Goal: Task Accomplishment & Management: Manage account settings

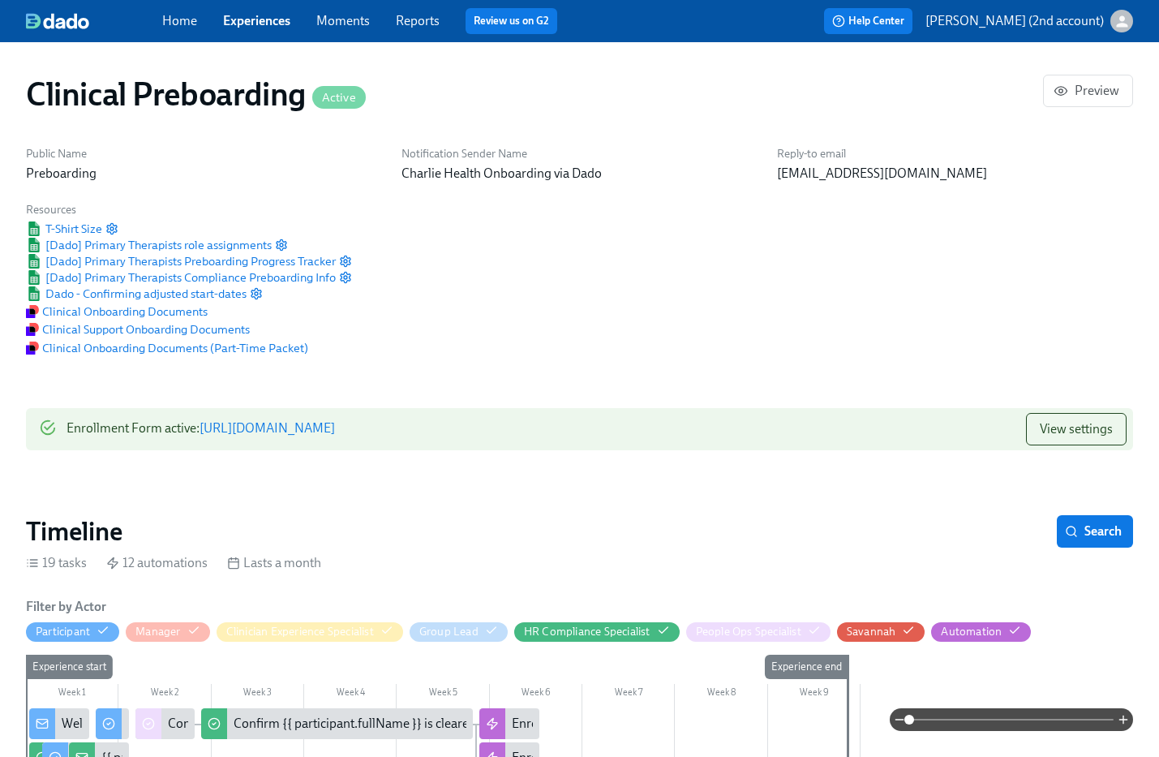
click at [267, 26] on link "Experiences" at bounding box center [256, 20] width 67 height 15
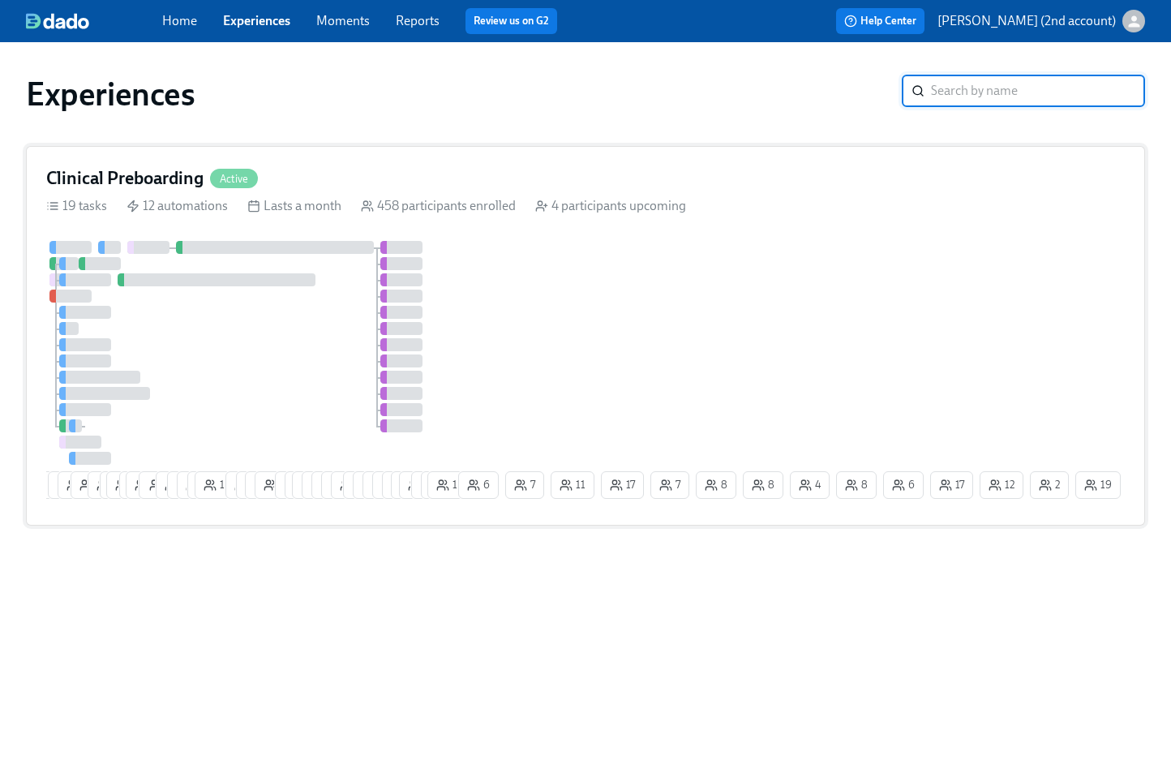
click at [288, 386] on div at bounding box center [250, 353] width 409 height 224
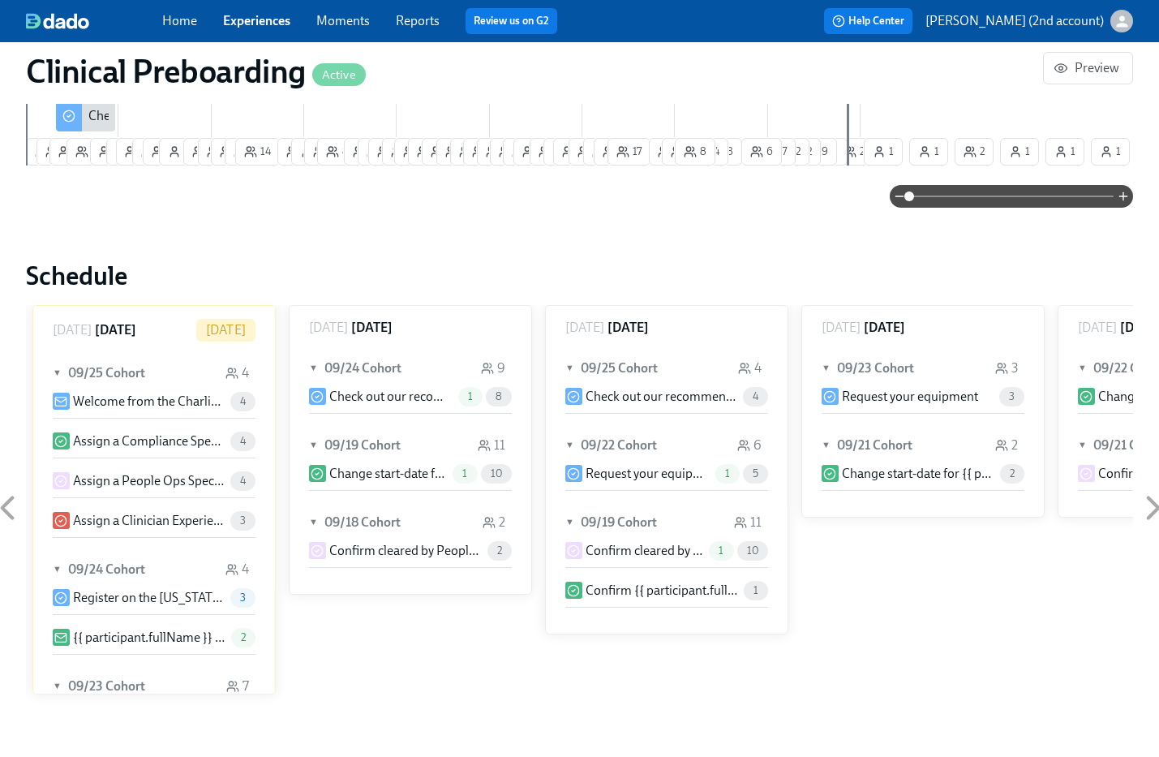
scroll to position [1367, 0]
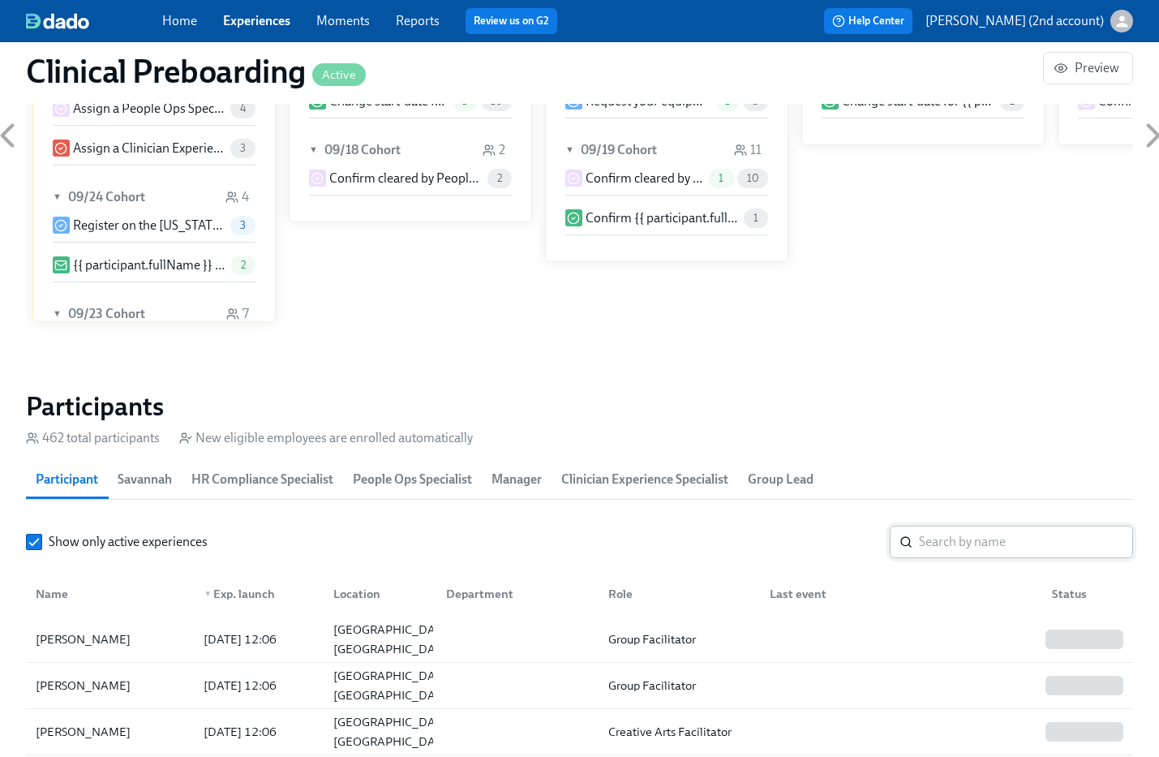
click at [965, 542] on input "search" at bounding box center [1026, 542] width 214 height 32
paste input "[PERSON_NAME]"
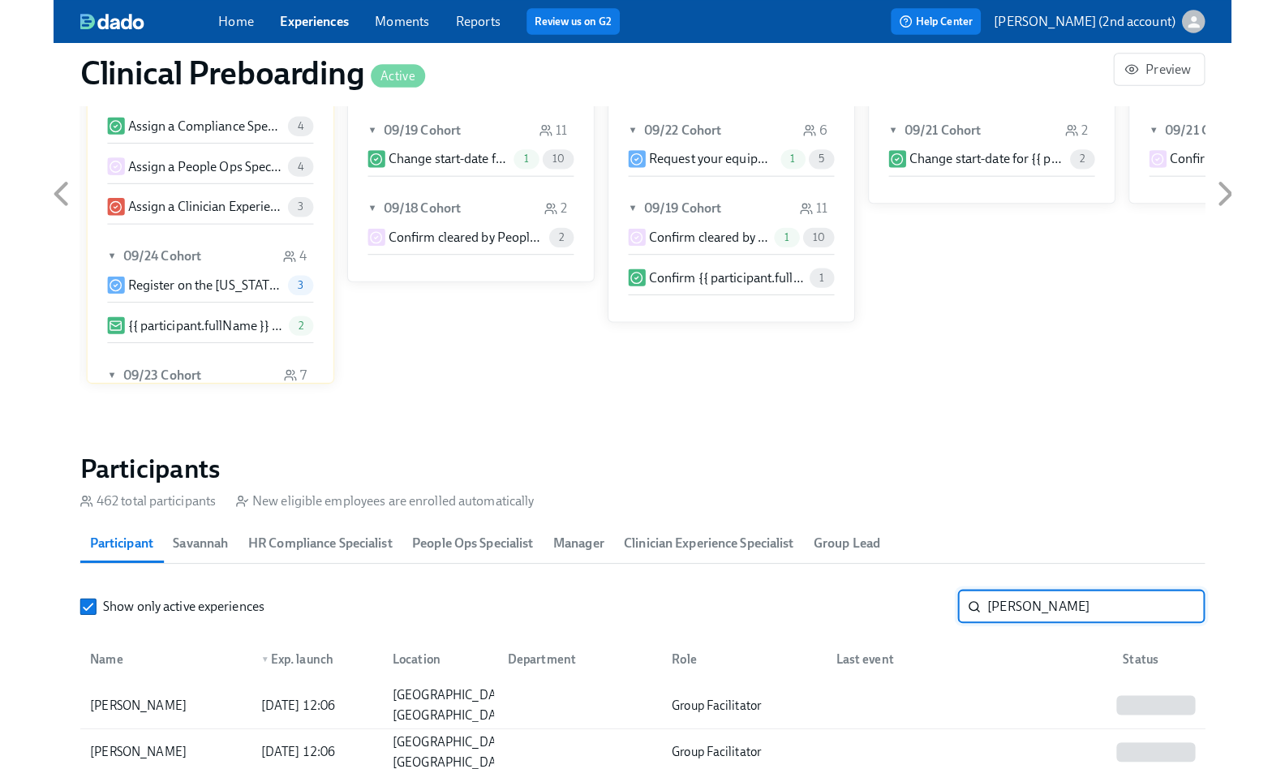
scroll to position [1423, 0]
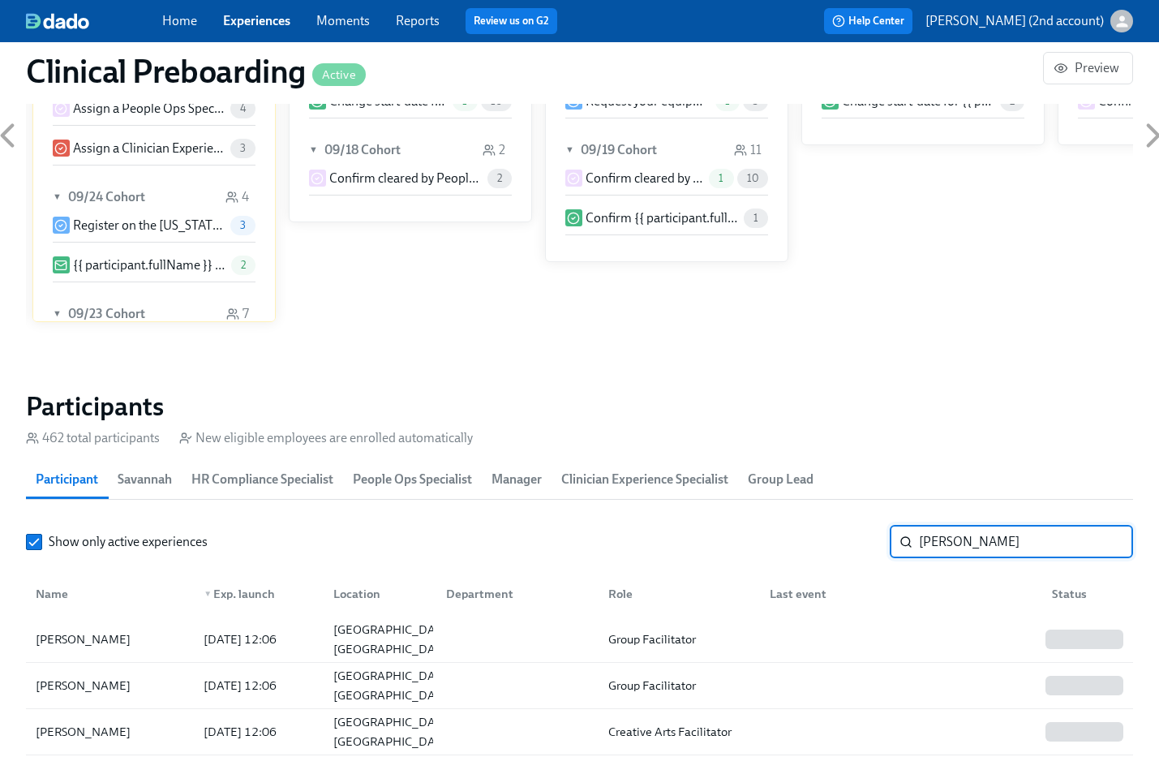
type input "[PERSON_NAME]"
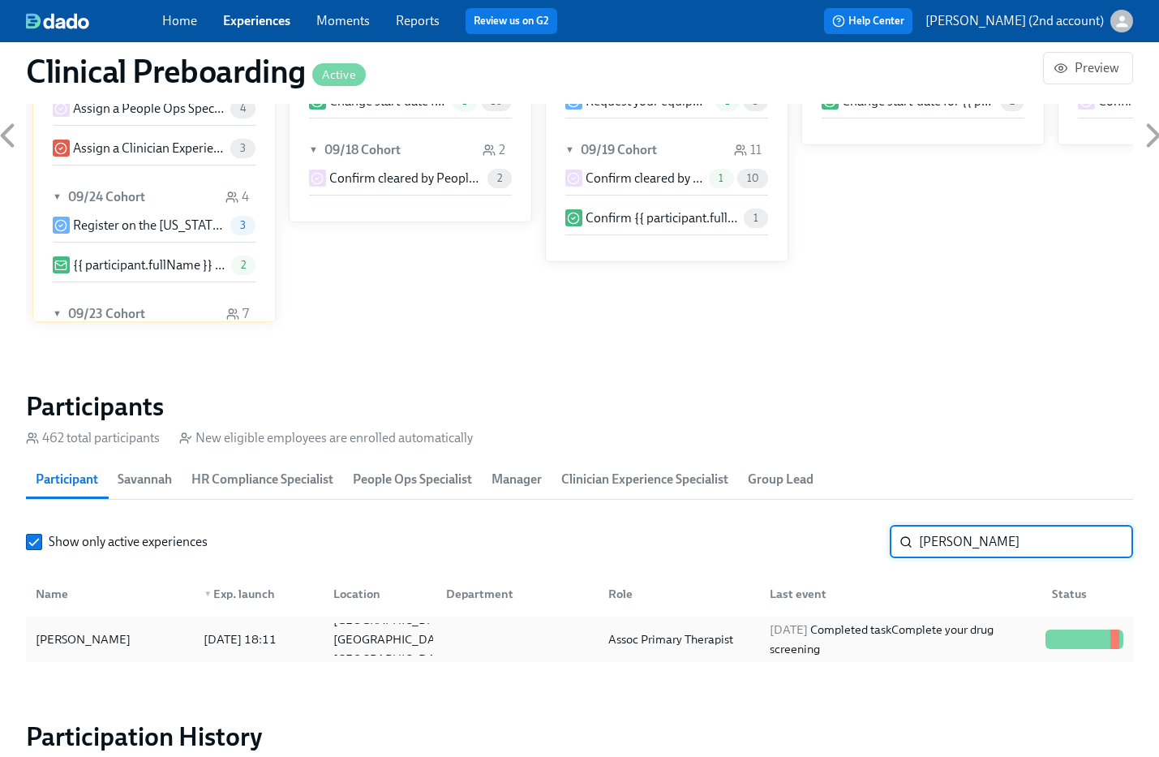
click at [781, 646] on div "[DATE] Completed task Complete your drug screening" at bounding box center [901, 639] width 276 height 39
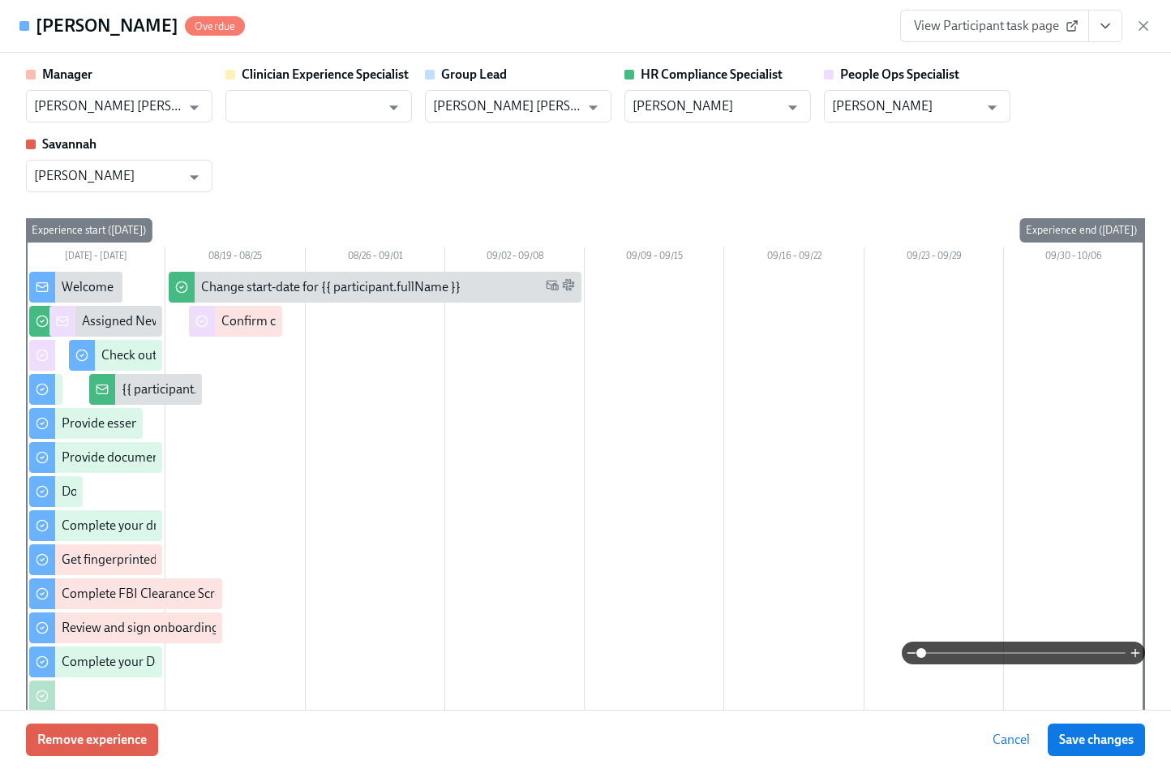
click at [1113, 29] on button "View task page" at bounding box center [1105, 26] width 34 height 32
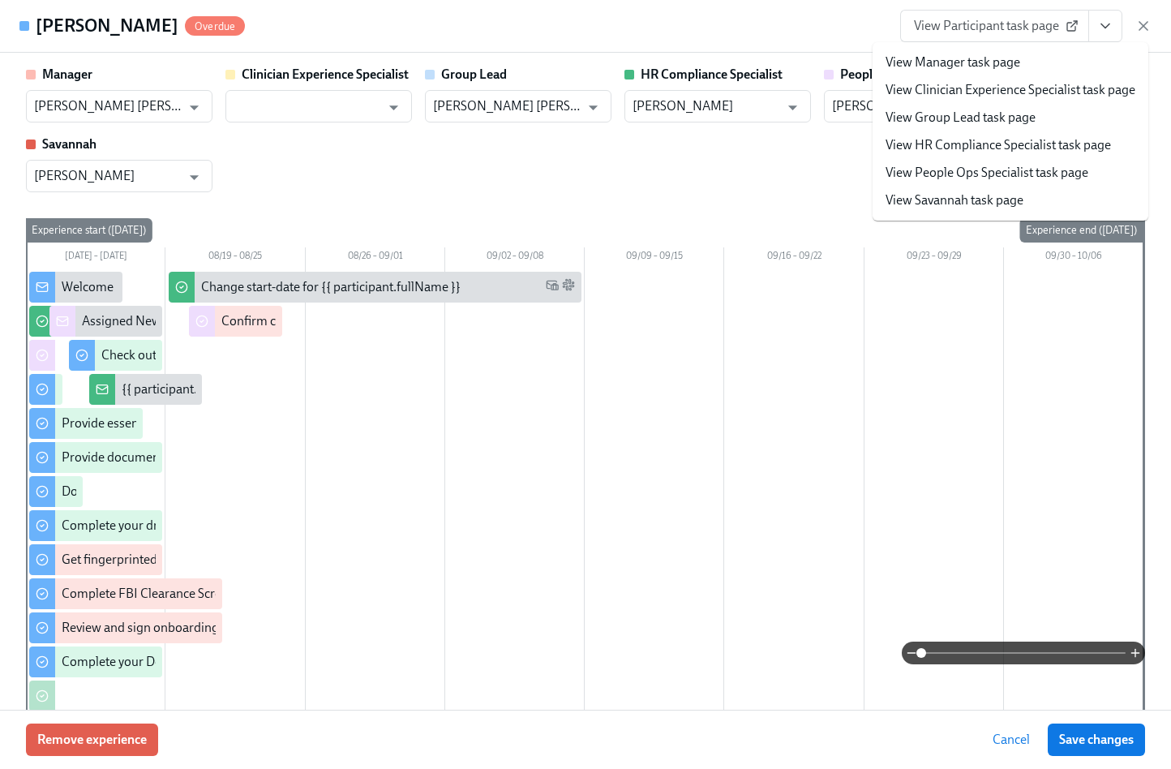
click at [1037, 165] on link "View People Ops Specialist task page" at bounding box center [987, 173] width 203 height 18
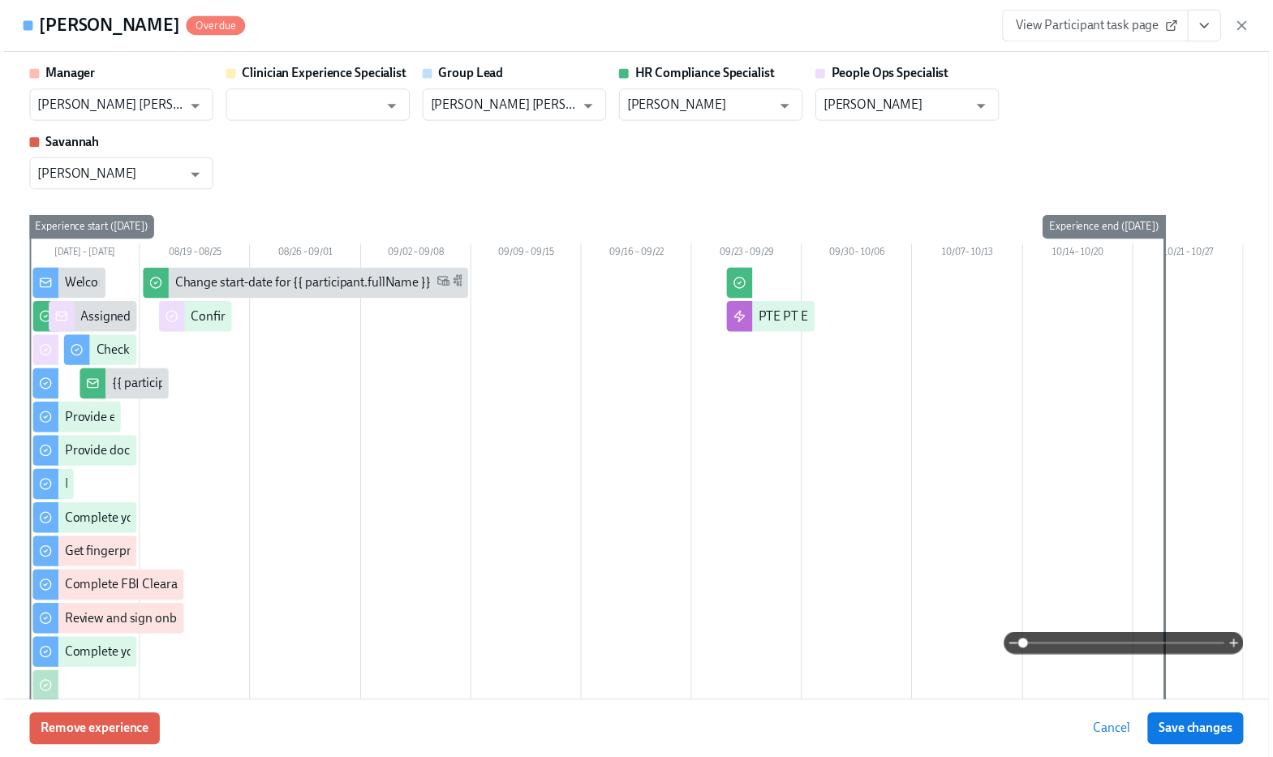
scroll to position [0, 20039]
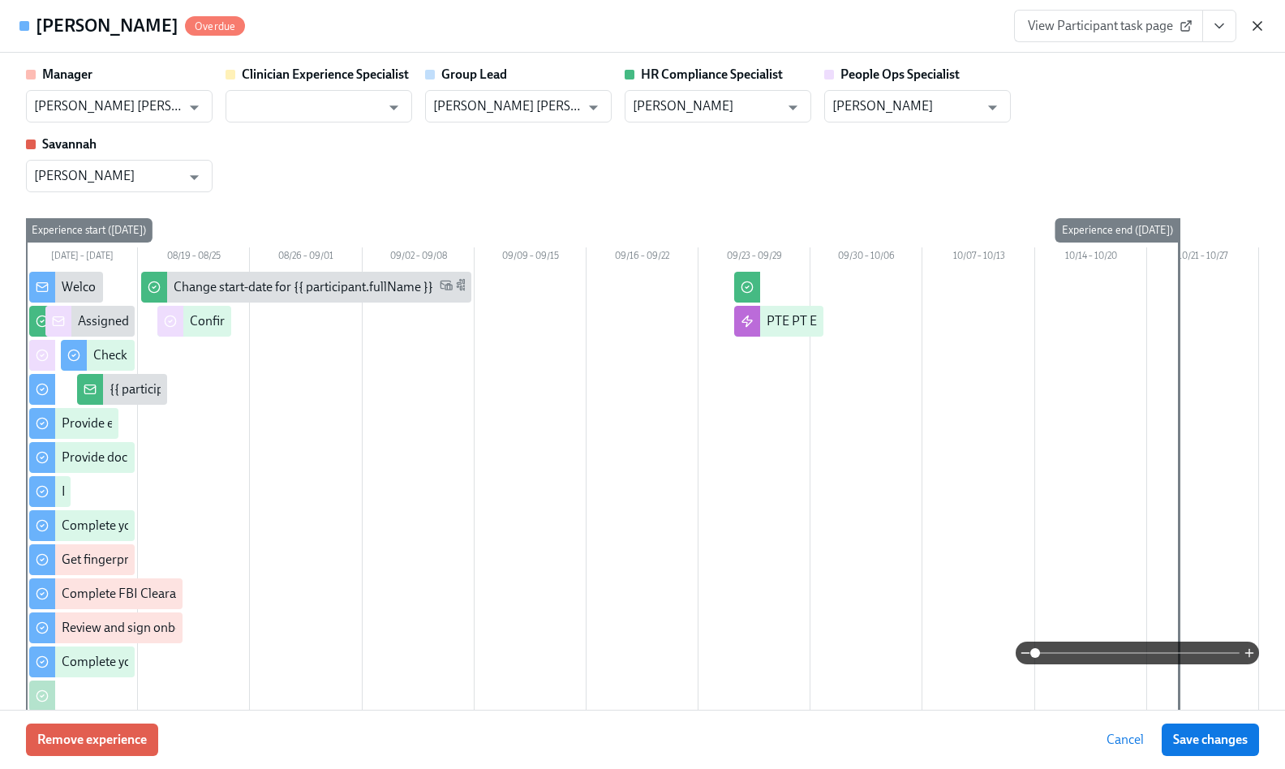
click at [1158, 20] on icon "button" at bounding box center [1257, 26] width 16 height 16
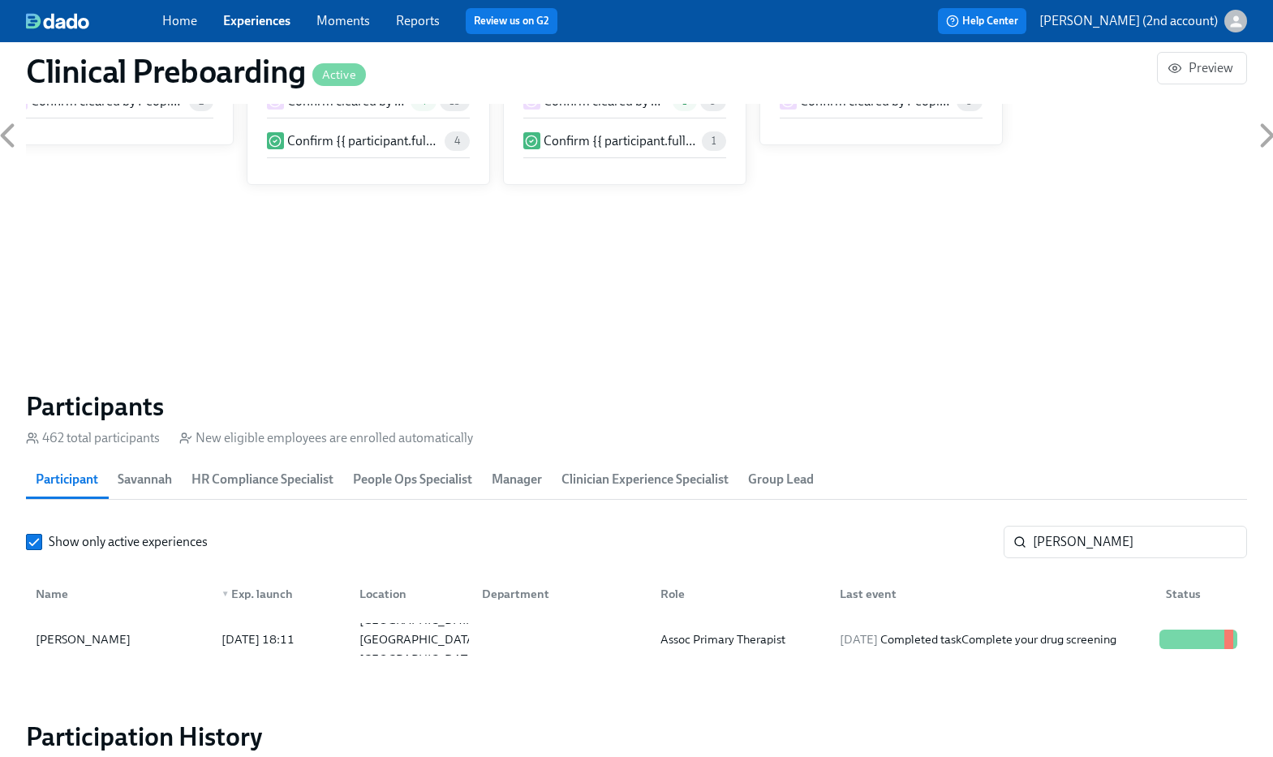
scroll to position [1745, 0]
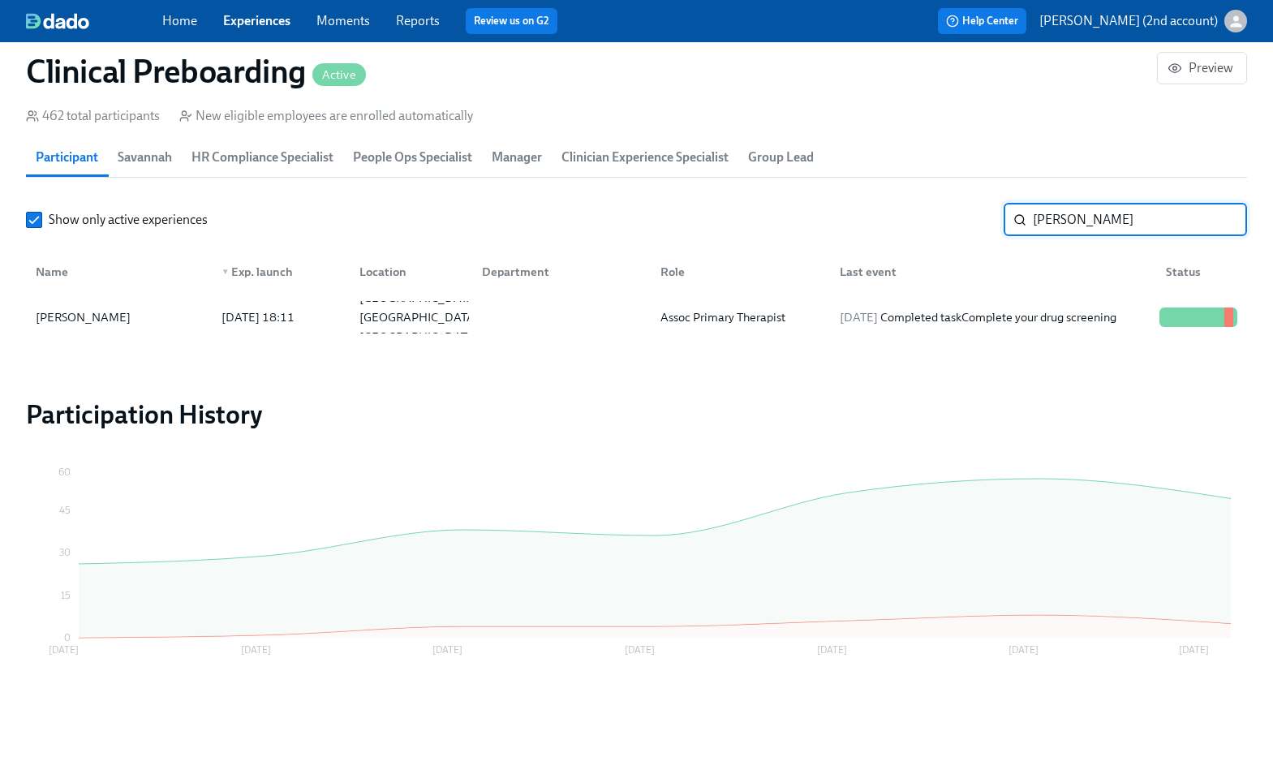
click at [1154, 220] on input "[PERSON_NAME]" at bounding box center [1139, 220] width 214 height 32
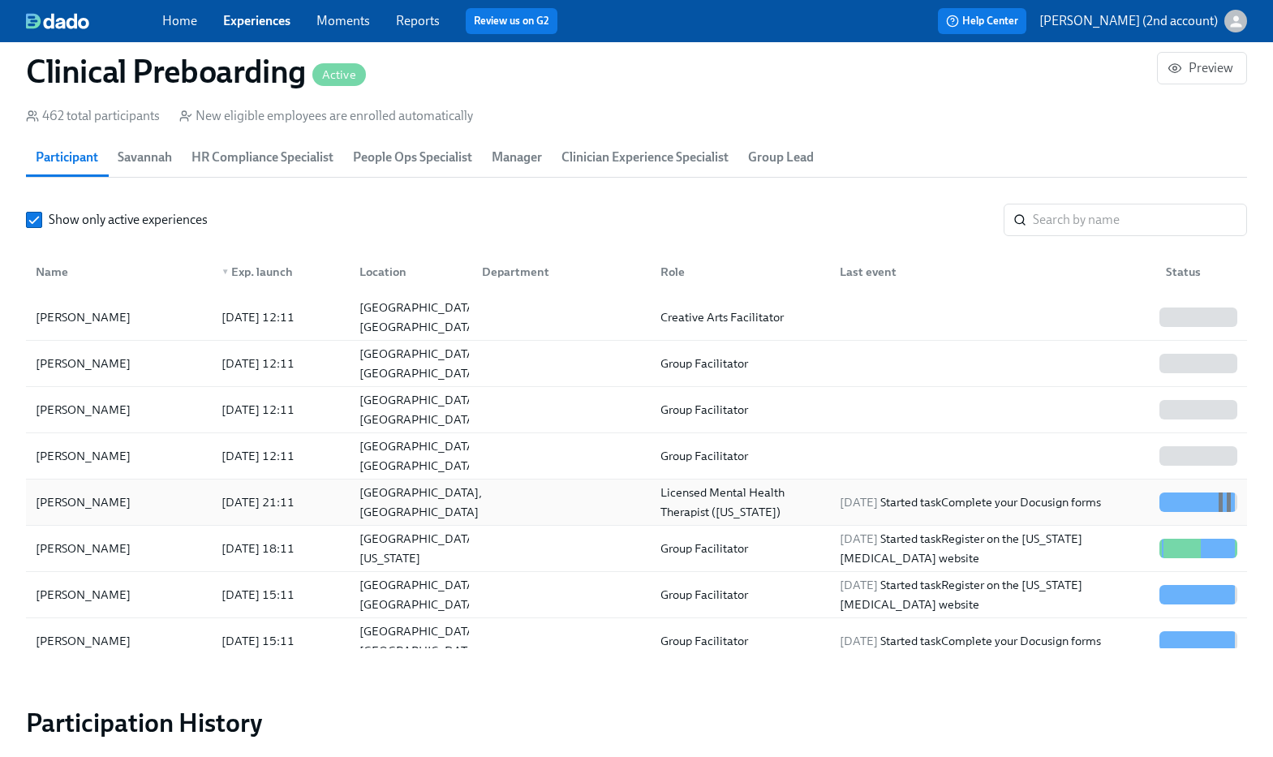
click at [457, 499] on div "[GEOGRAPHIC_DATA], [GEOGRAPHIC_DATA]" at bounding box center [407, 502] width 122 height 32
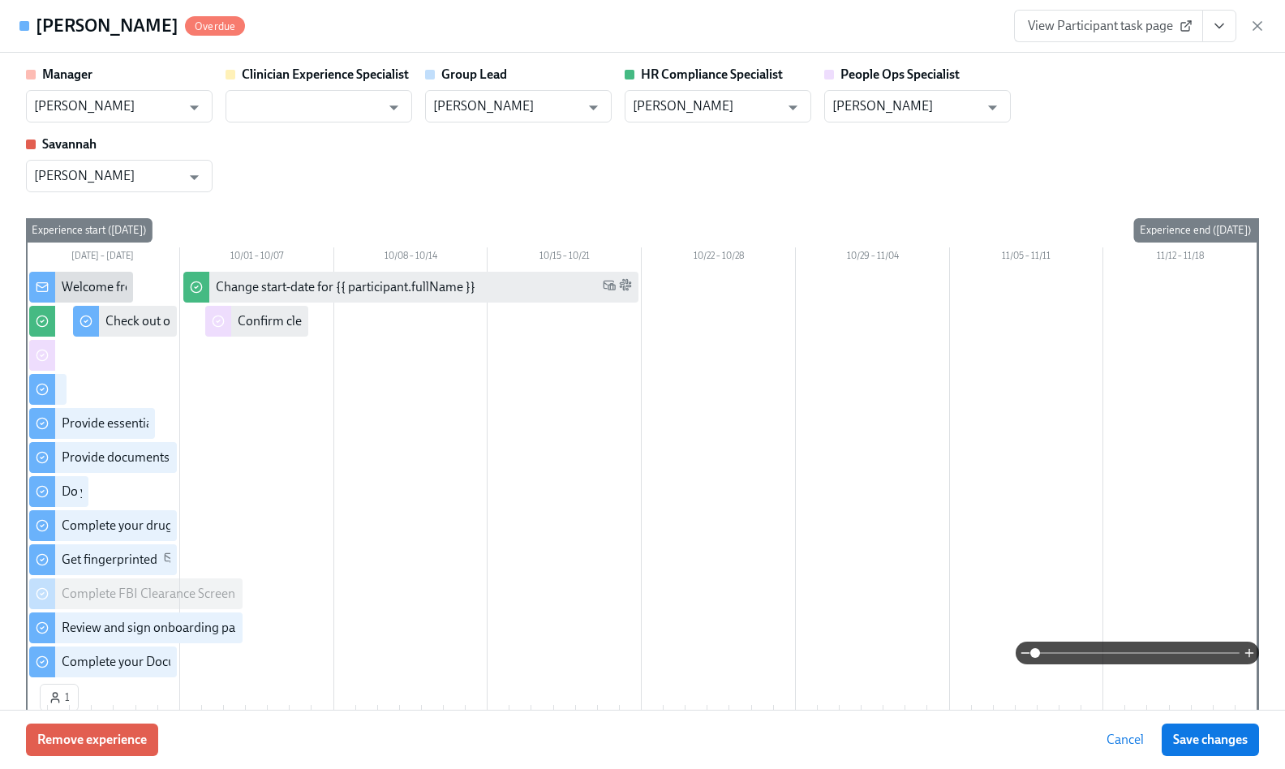
click at [1158, 22] on icon "button" at bounding box center [1257, 26] width 16 height 16
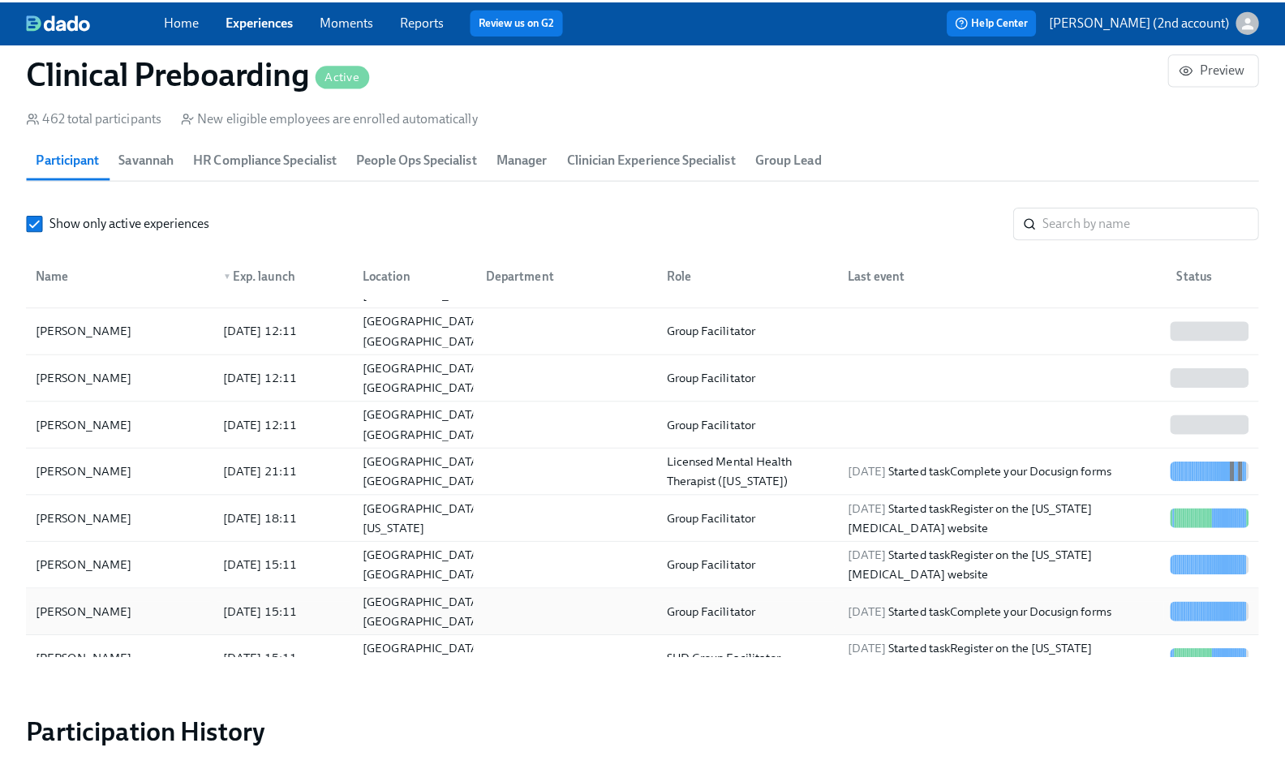
scroll to position [58, 0]
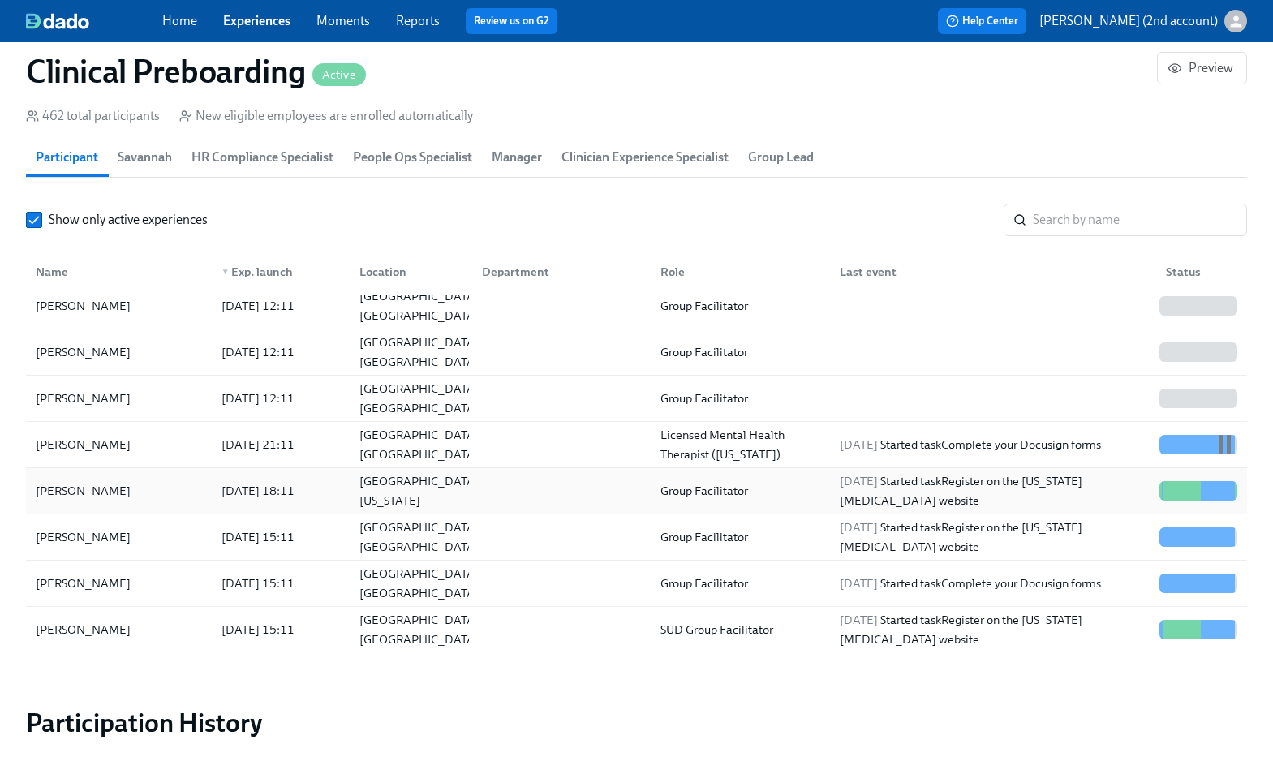
click at [232, 495] on div "[DATE] 18:11" at bounding box center [258, 490] width 86 height 19
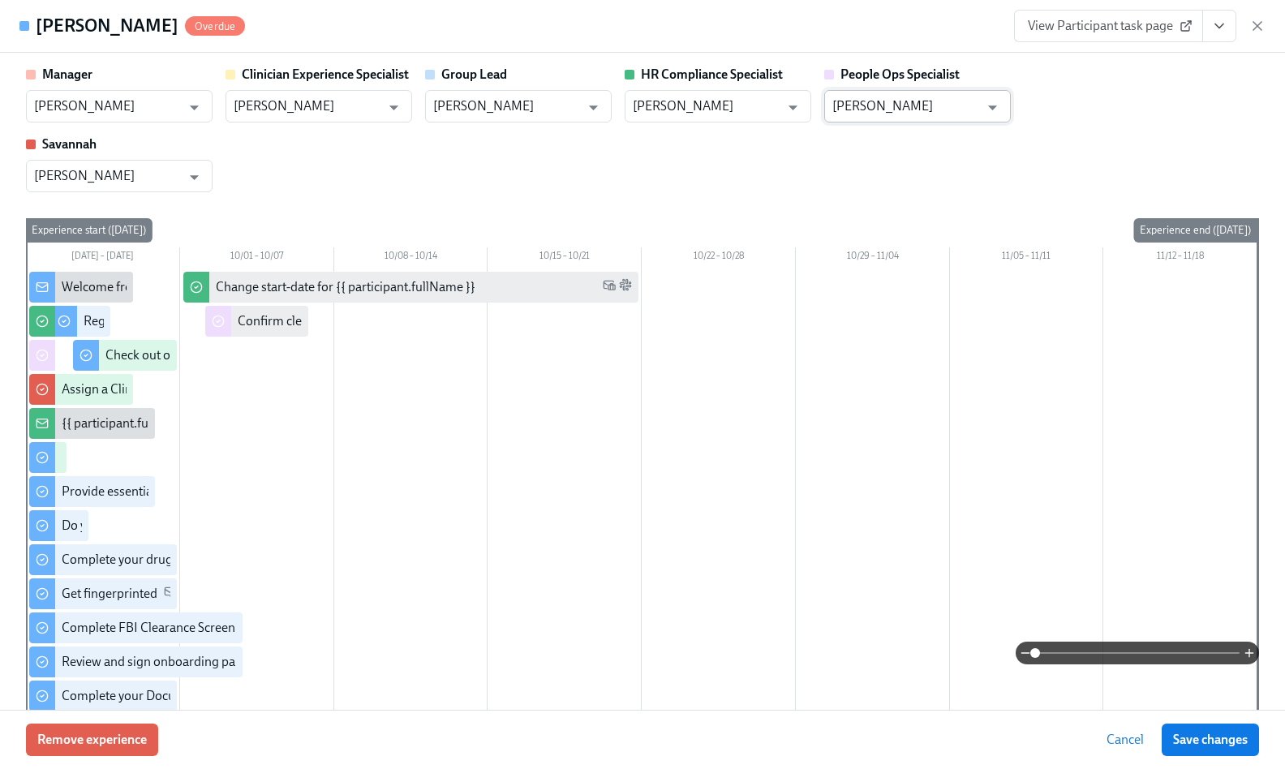
click at [938, 100] on input "[PERSON_NAME]" at bounding box center [905, 106] width 147 height 32
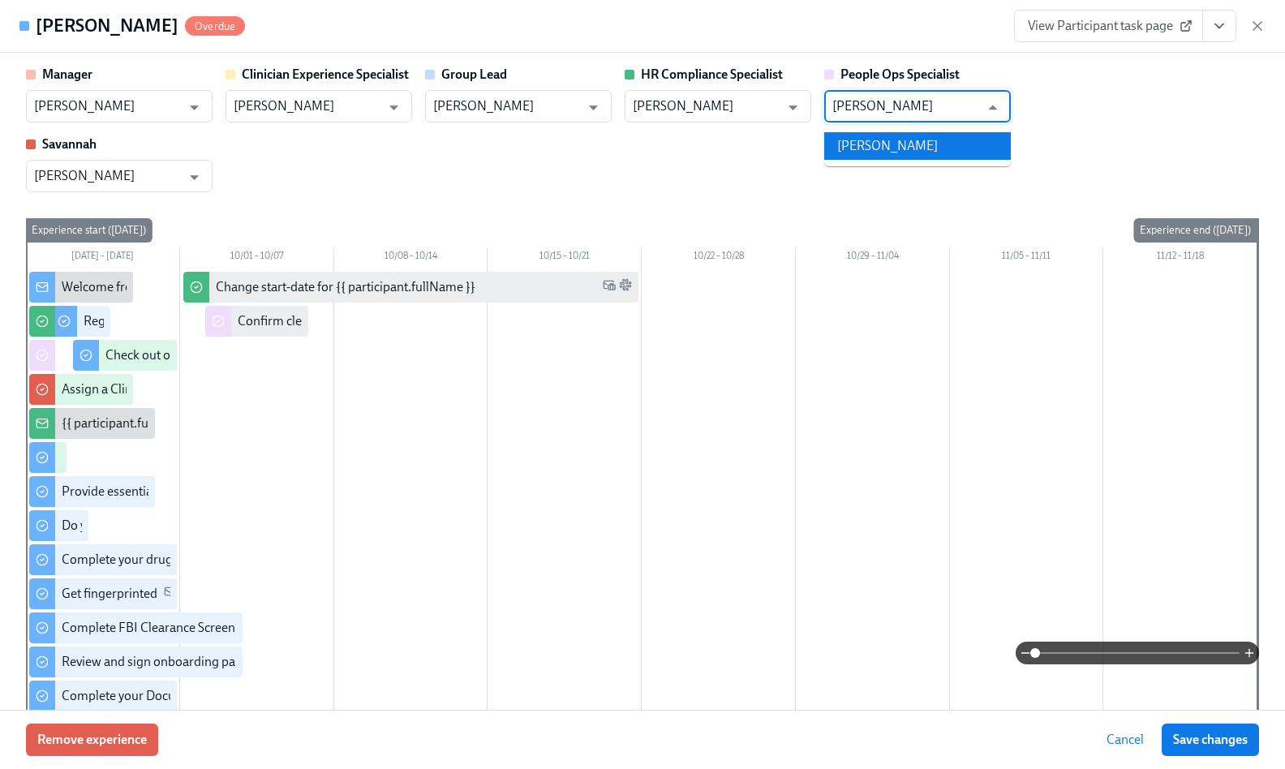
click at [929, 143] on li "[PERSON_NAME]" at bounding box center [917, 146] width 187 height 28
type input "[PERSON_NAME]"
click at [1158, 736] on span "Save changes" at bounding box center [1210, 740] width 75 height 16
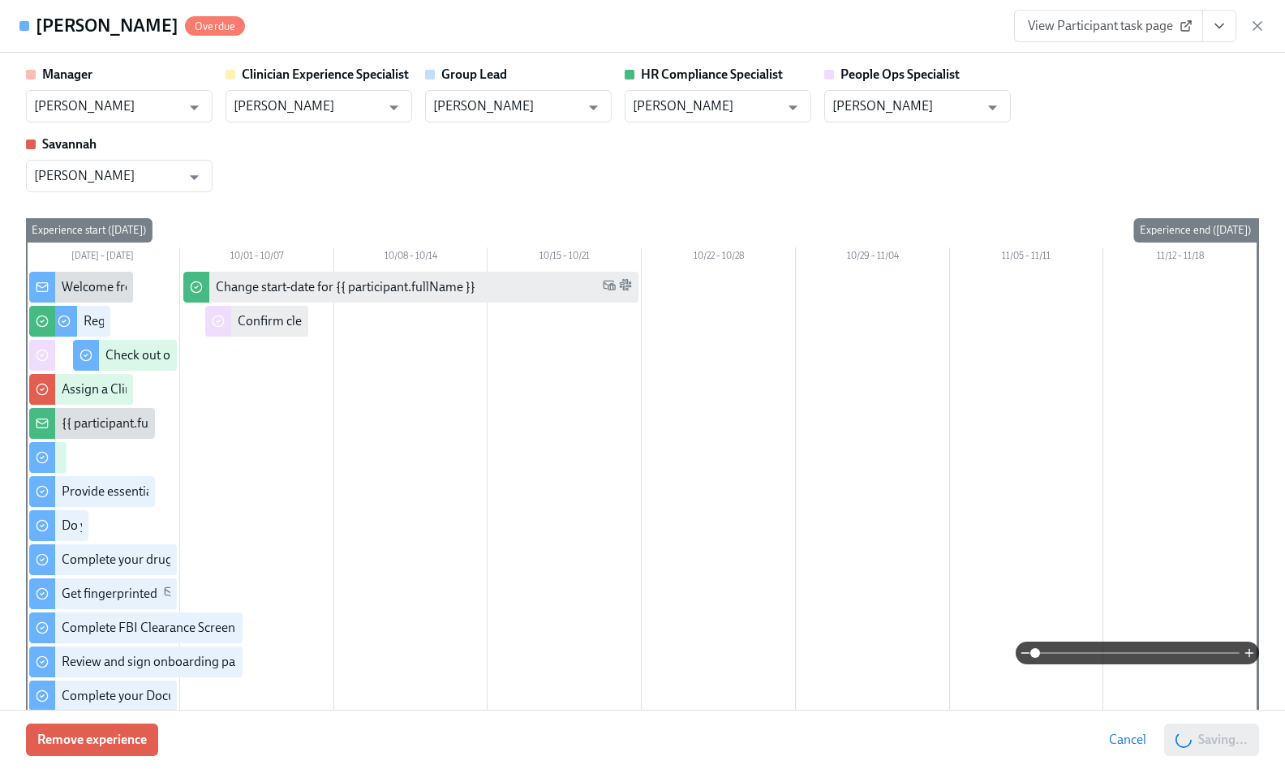
type input "[PERSON_NAME]"
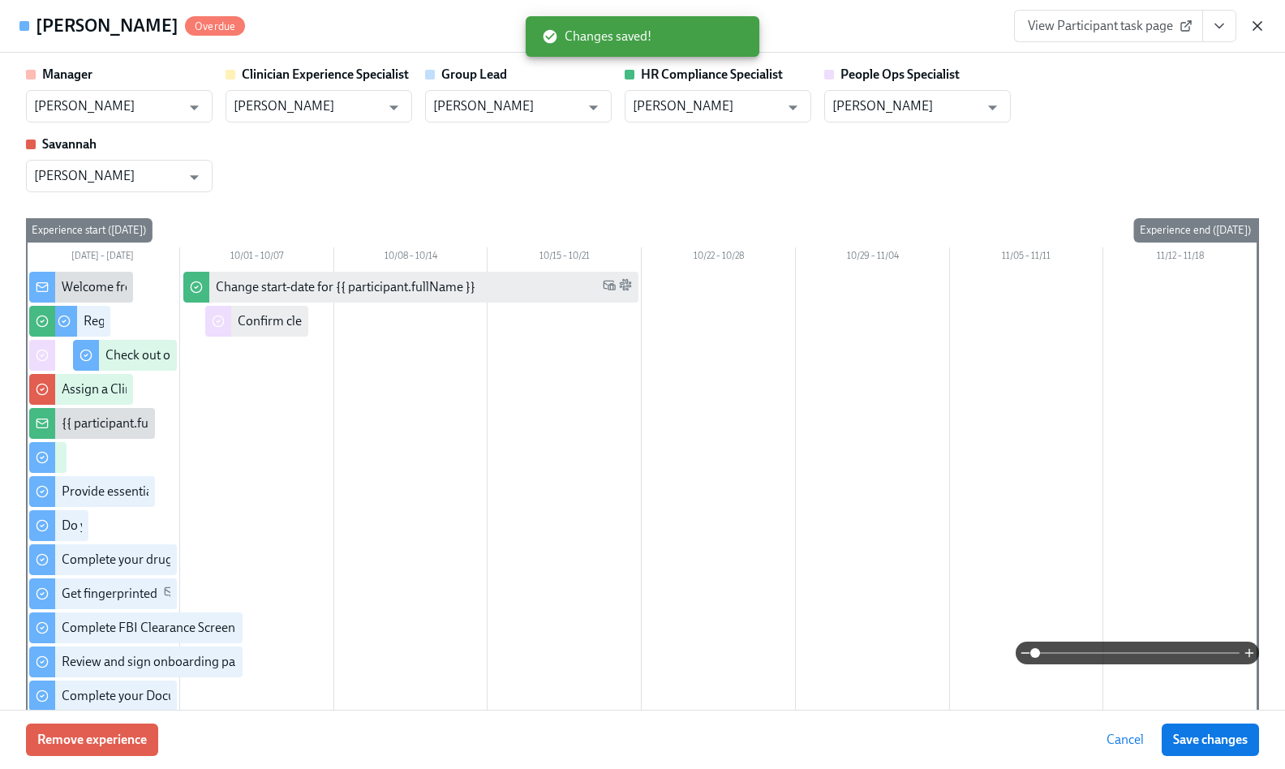
click at [1158, 26] on icon "button" at bounding box center [1257, 26] width 16 height 16
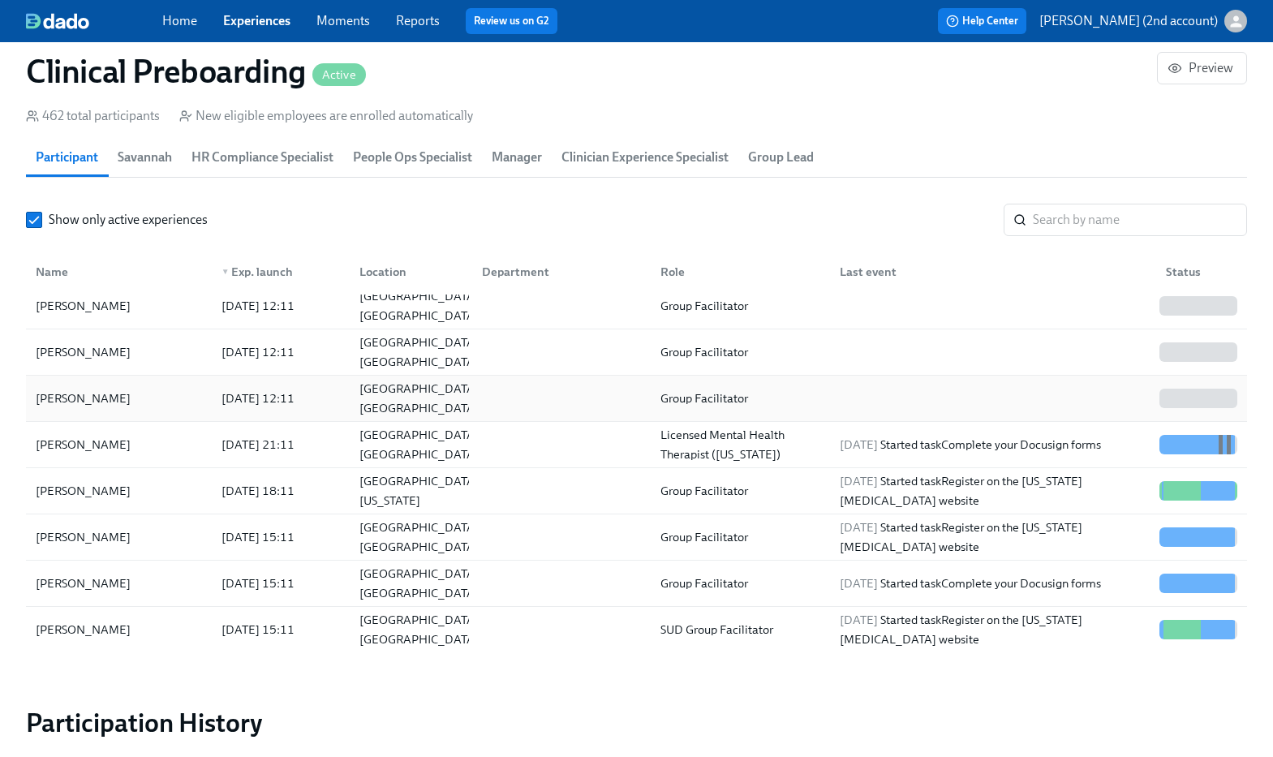
click at [145, 395] on div "[PERSON_NAME]" at bounding box center [118, 398] width 179 height 32
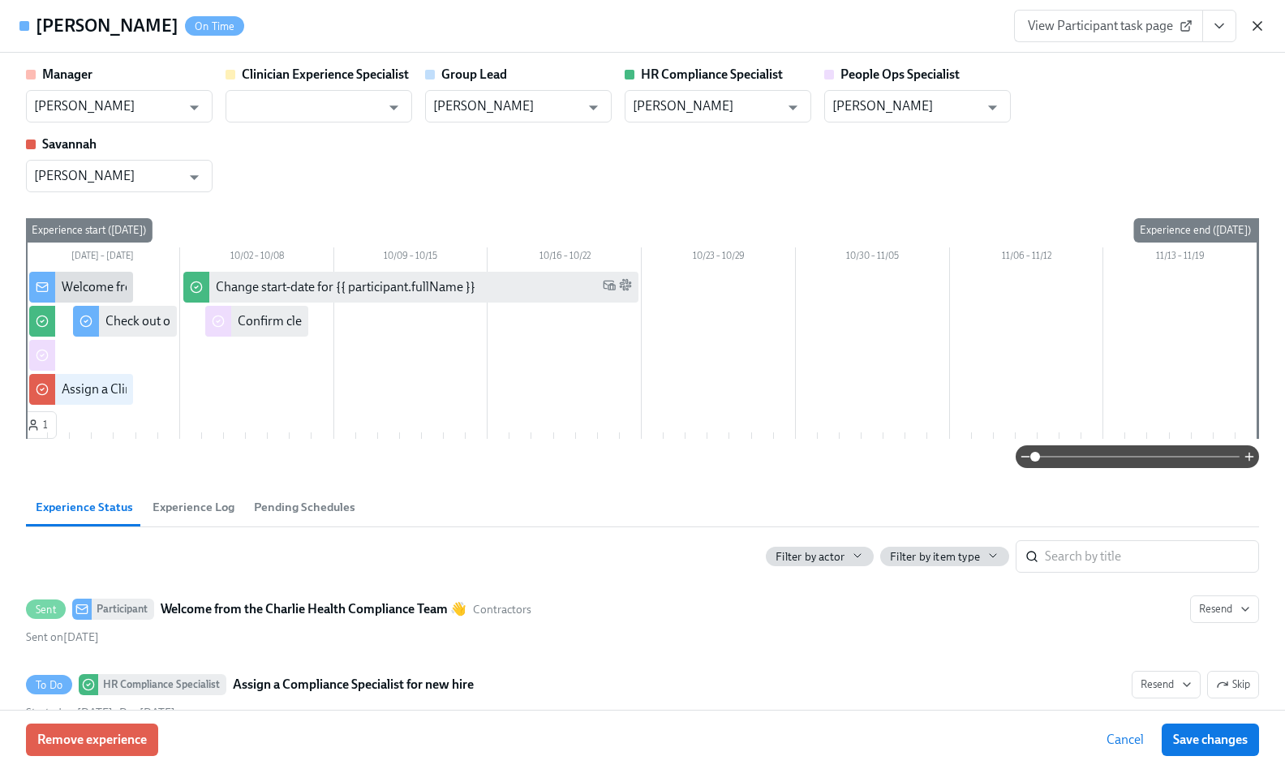
click at [1158, 26] on icon "button" at bounding box center [1257, 26] width 8 height 8
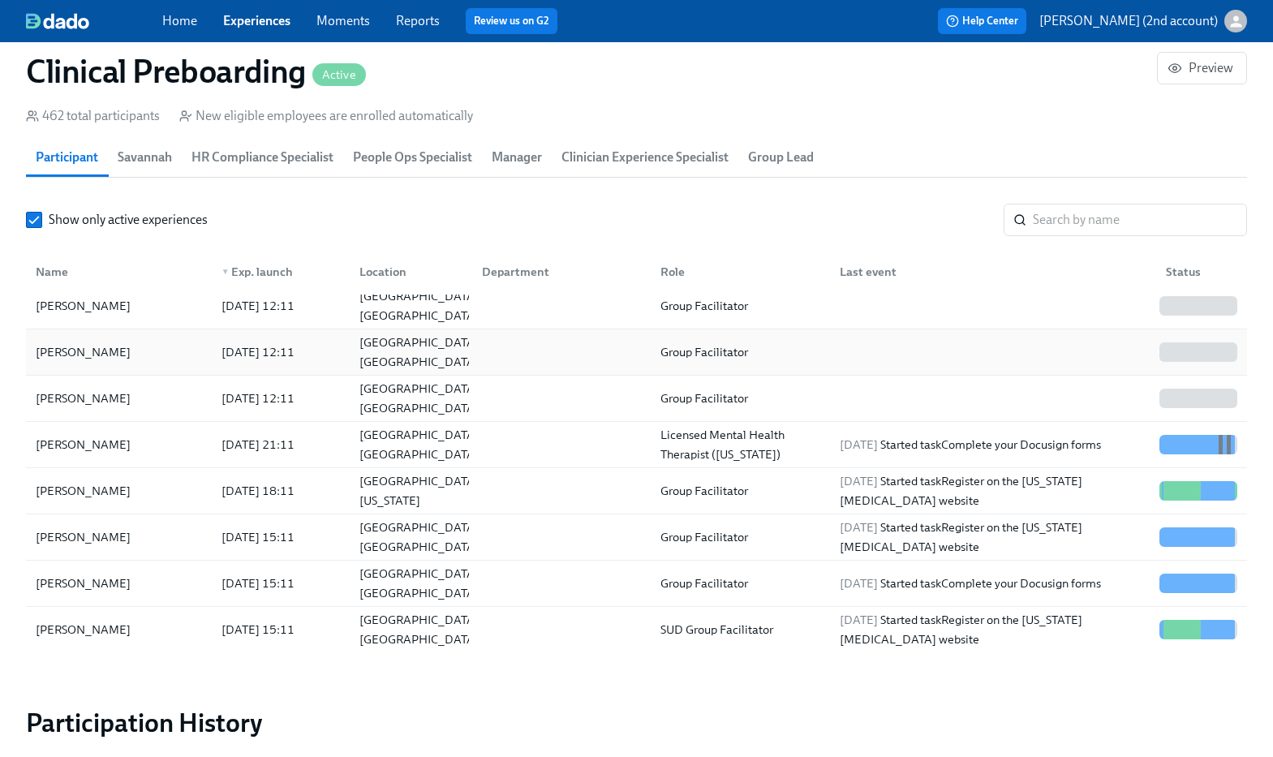
click at [240, 358] on div "[DATE] 12:11" at bounding box center [258, 351] width 86 height 19
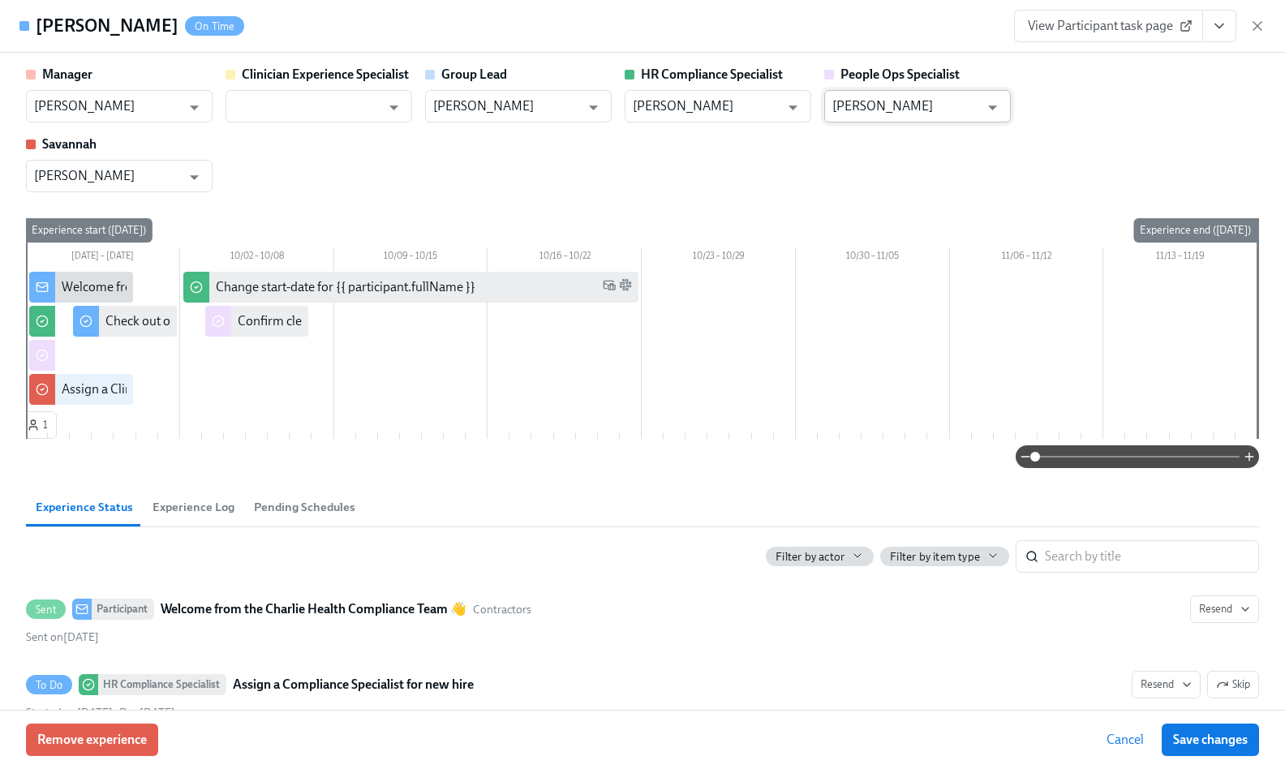
click at [908, 113] on input "[PERSON_NAME]" at bounding box center [905, 106] width 147 height 32
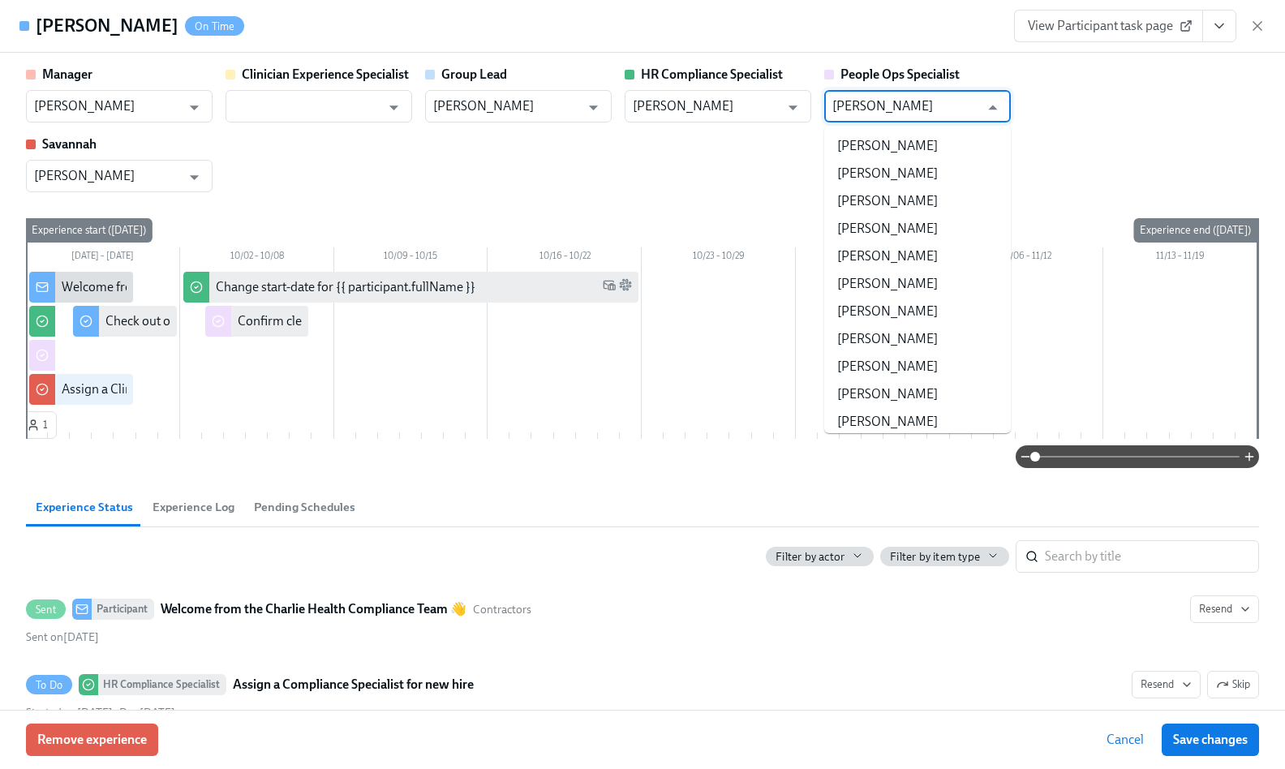
click at [908, 113] on input "[PERSON_NAME]" at bounding box center [905, 106] width 147 height 32
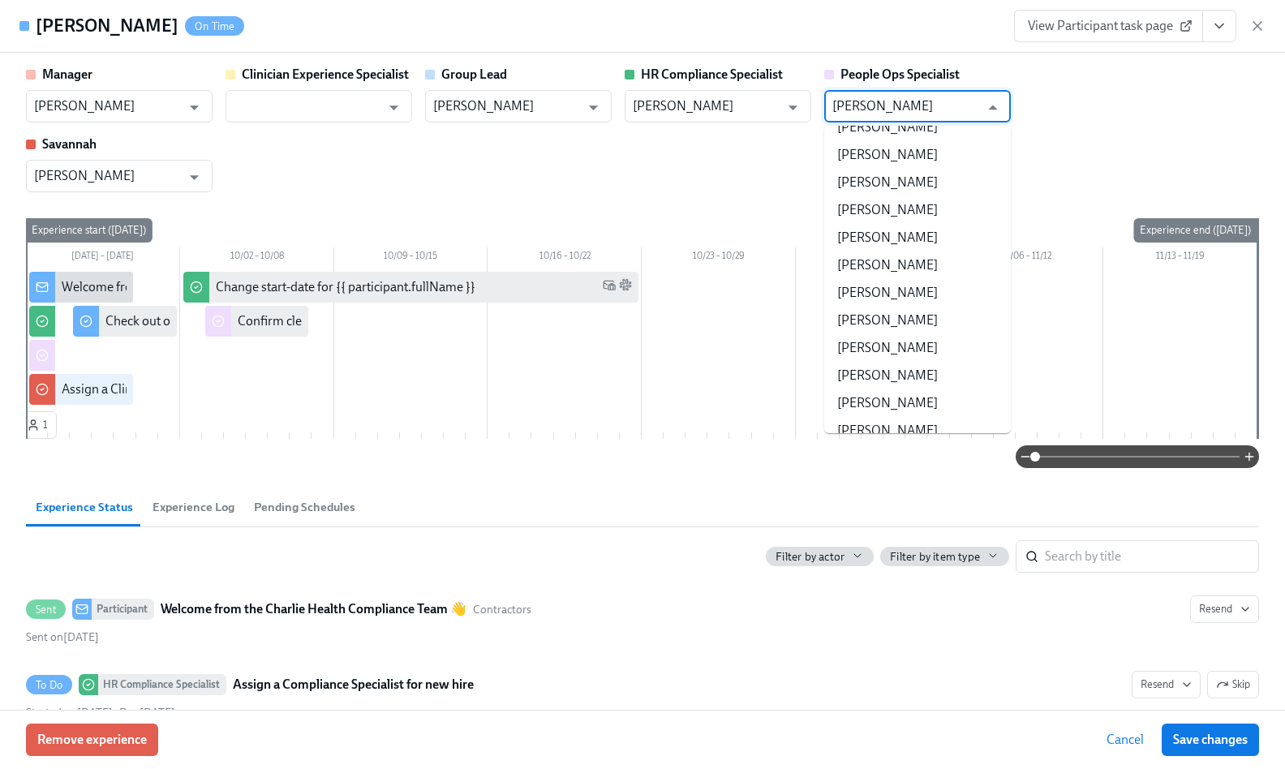
click at [908, 113] on input "[PERSON_NAME]" at bounding box center [905, 106] width 147 height 32
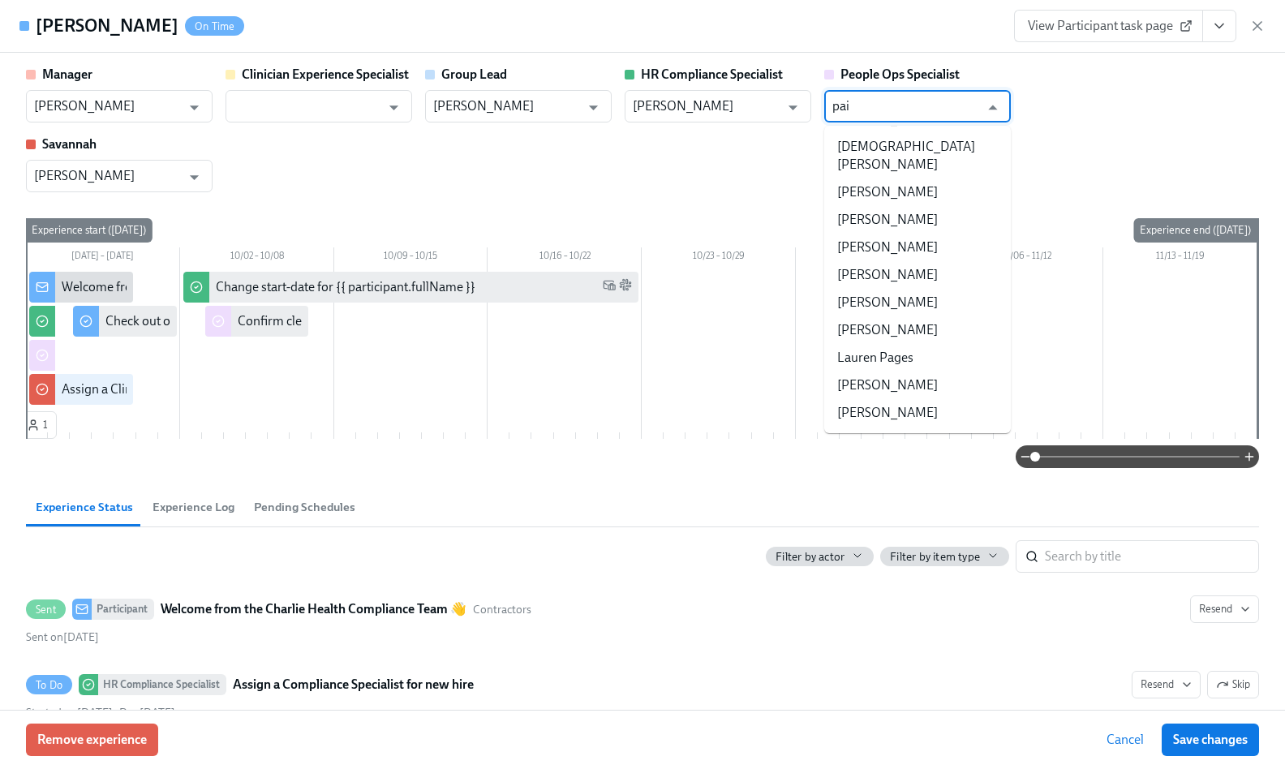
scroll to position [0, 0]
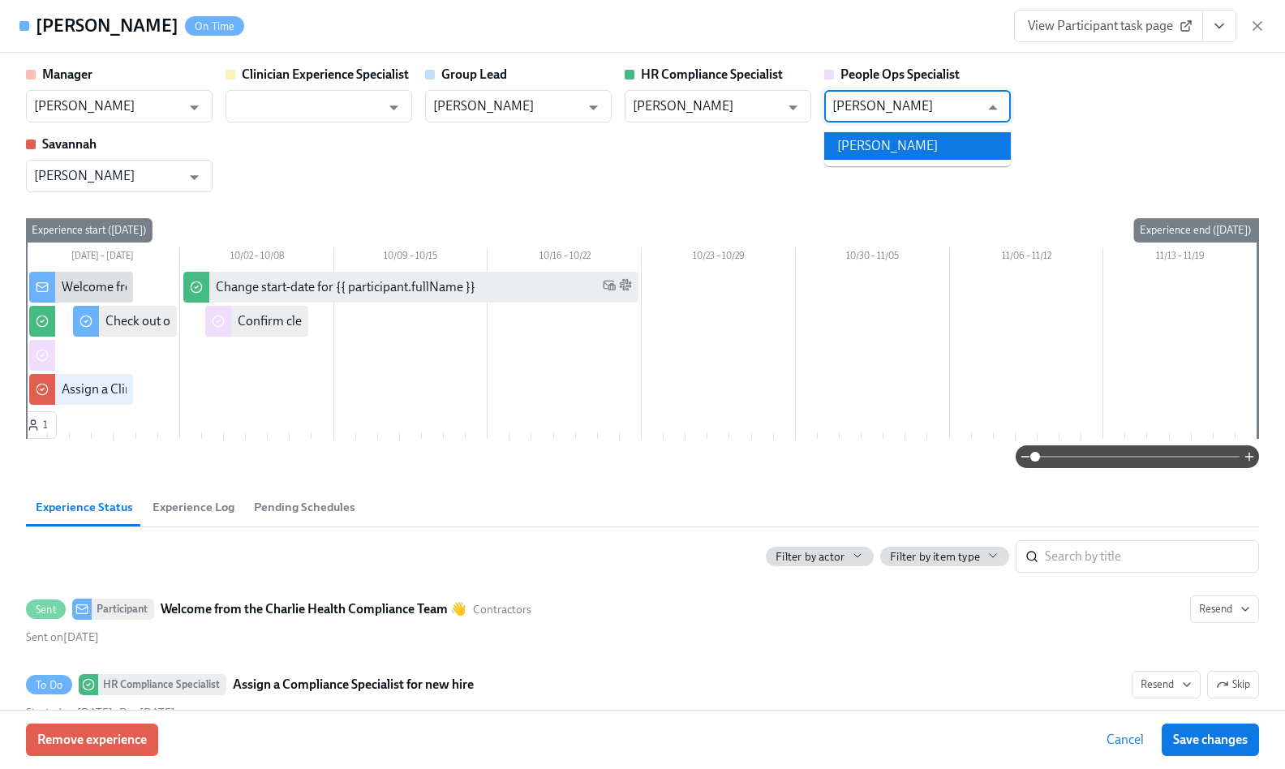
click at [954, 143] on li "[PERSON_NAME]" at bounding box center [917, 146] width 187 height 28
type input "[PERSON_NAME]"
click at [1158, 723] on button "Save changes" at bounding box center [1209, 739] width 97 height 32
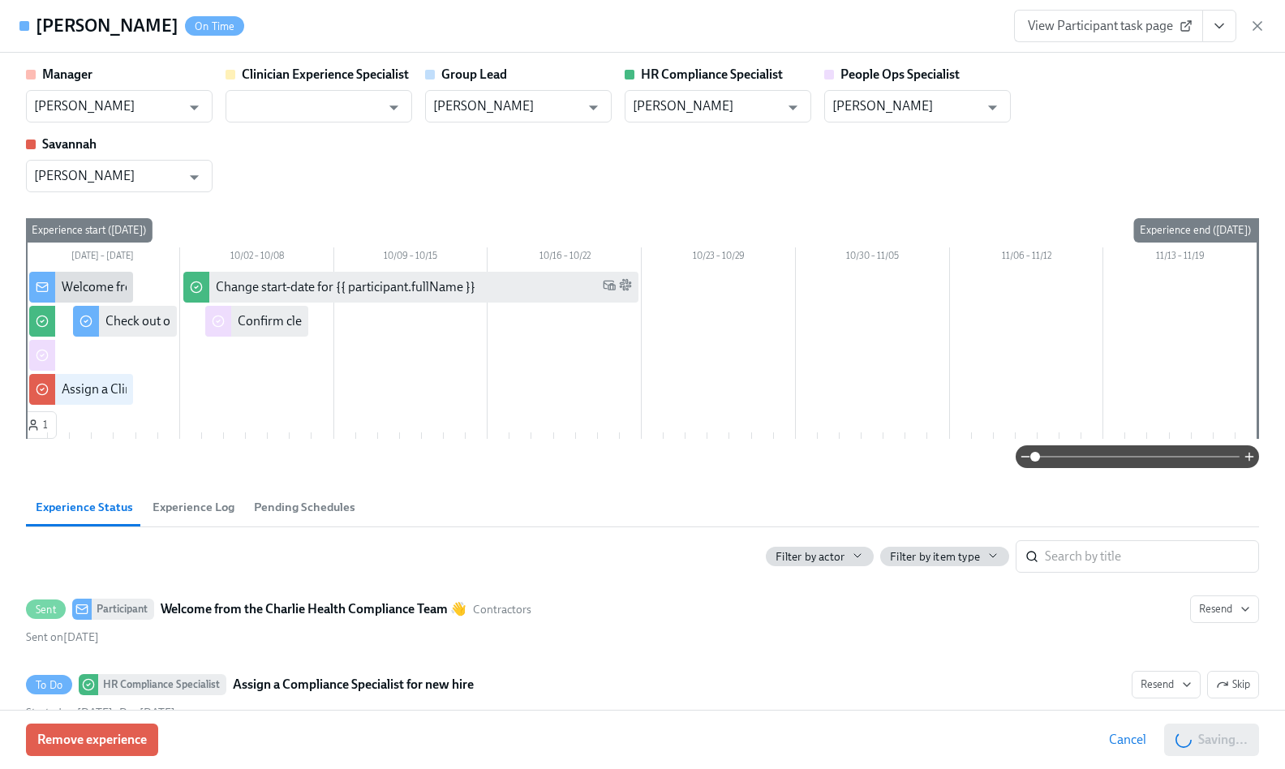
type input "[PERSON_NAME]"
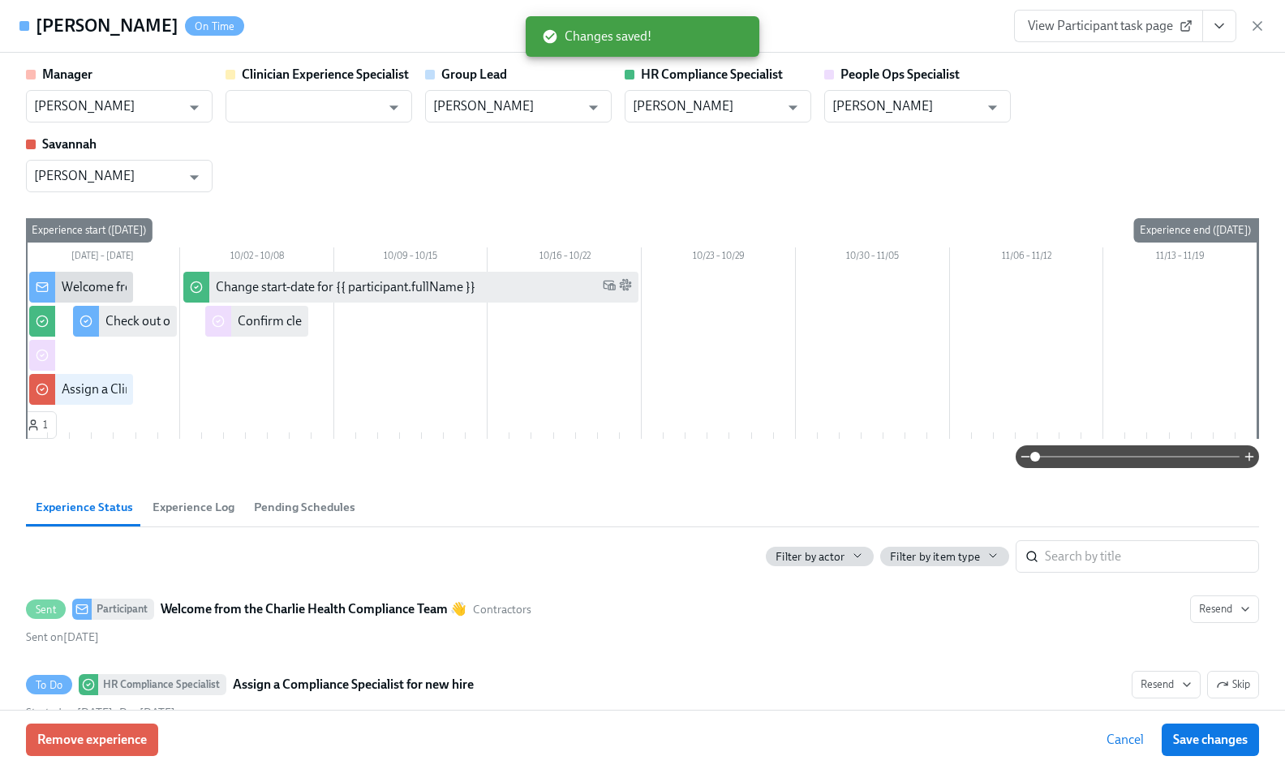
scroll to position [0, 18972]
click at [1158, 30] on icon "button" at bounding box center [1257, 26] width 16 height 16
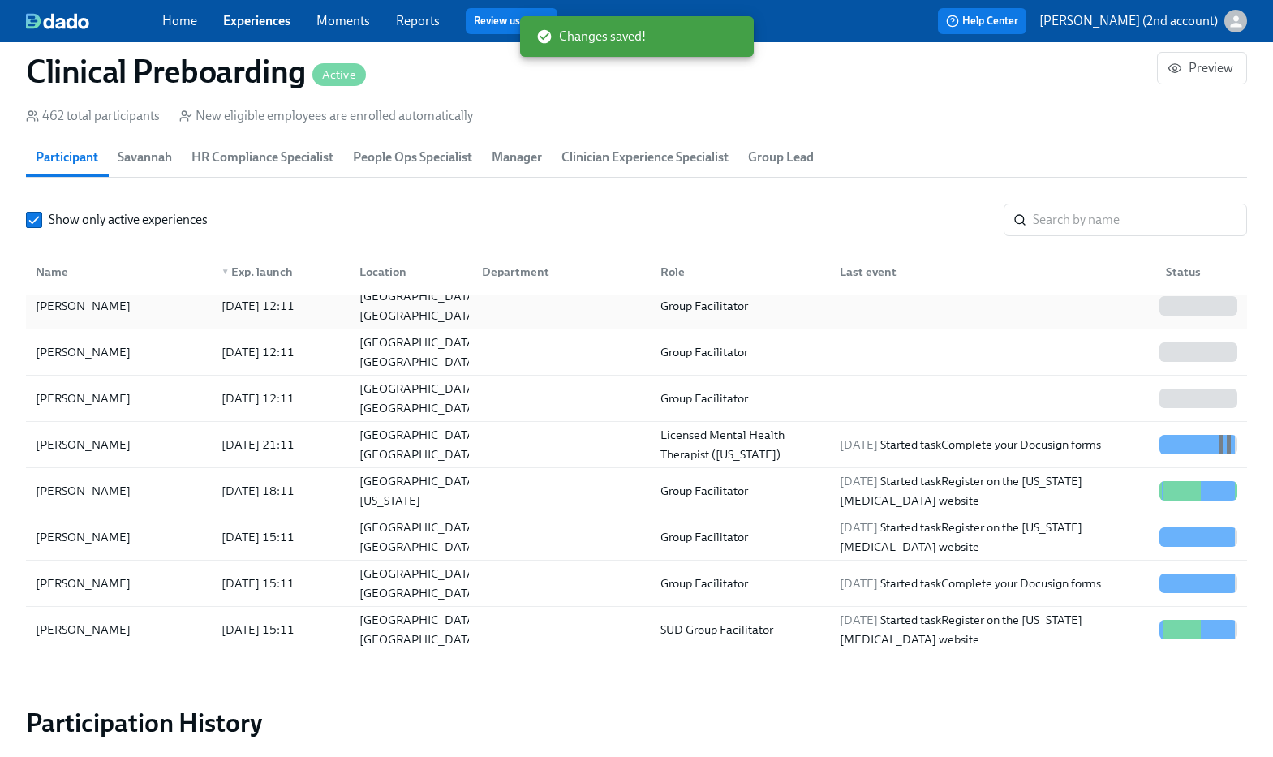
click at [157, 308] on div "[PERSON_NAME]" at bounding box center [118, 306] width 179 height 32
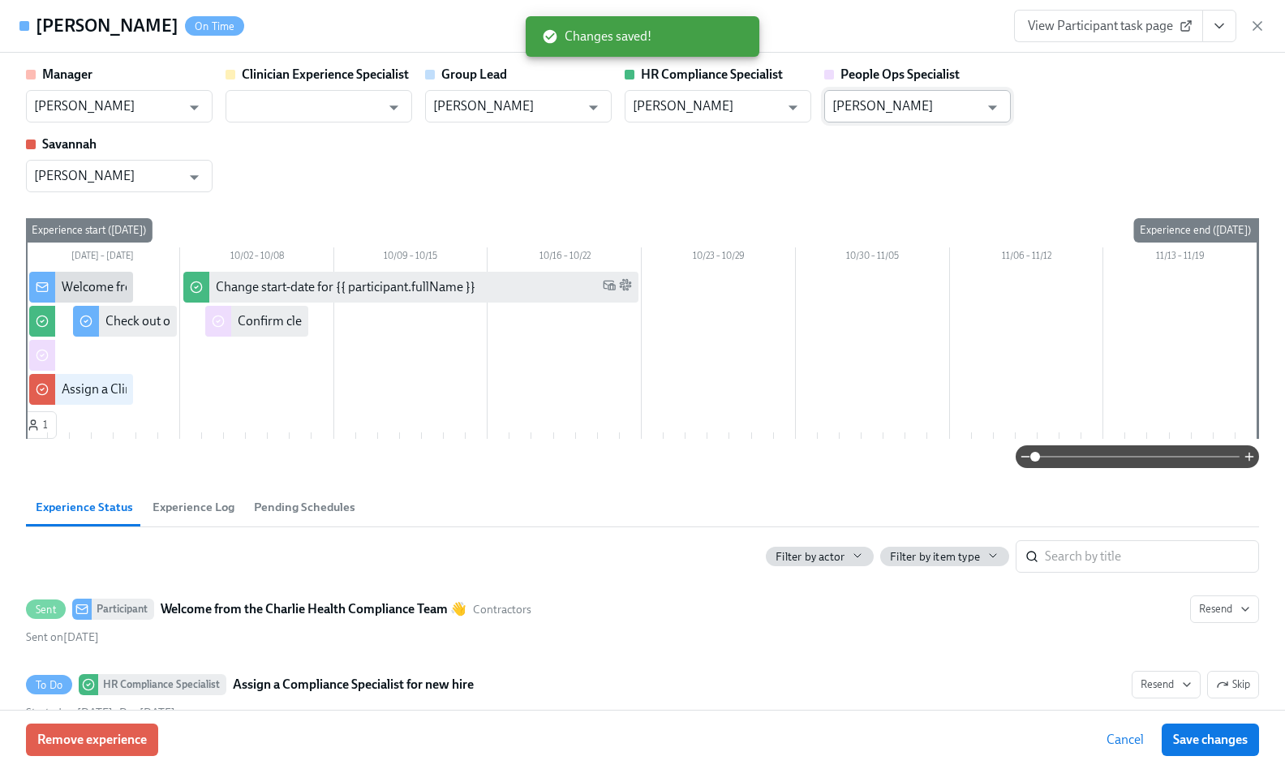
click at [926, 116] on input "[PERSON_NAME]" at bounding box center [905, 106] width 147 height 32
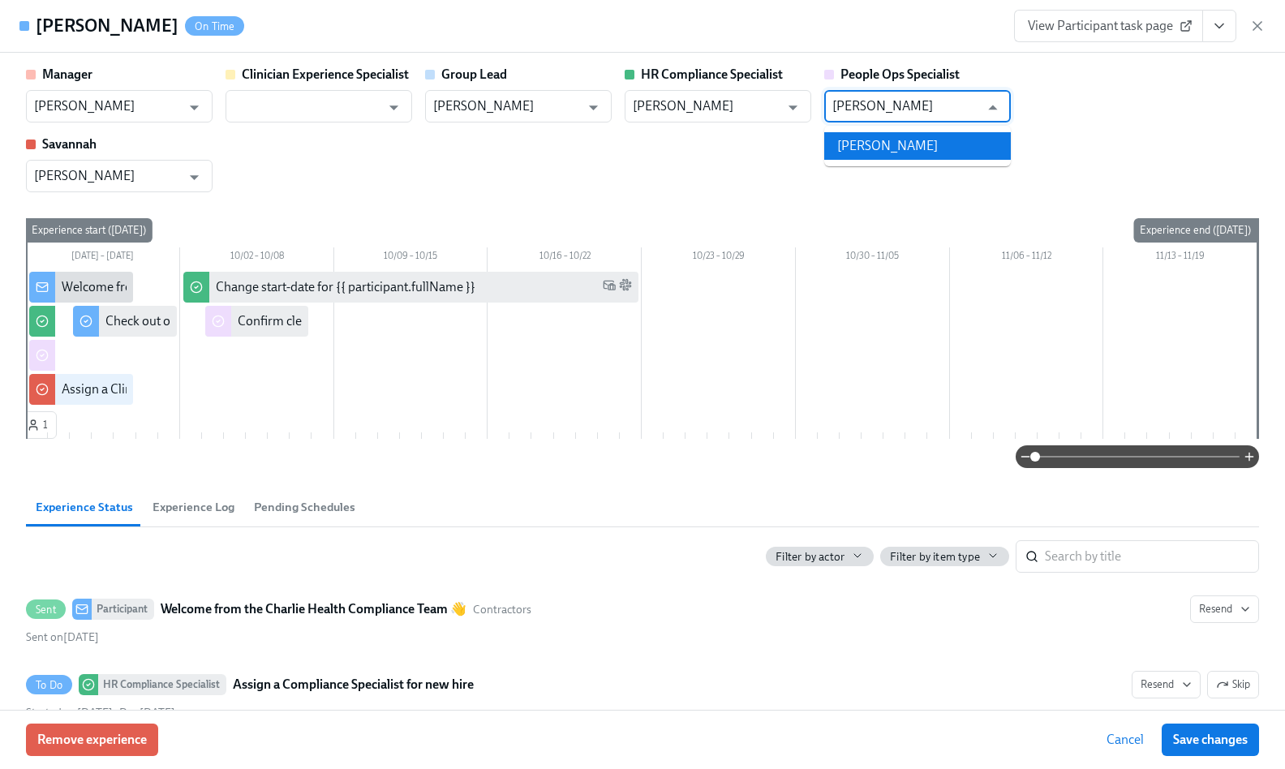
click at [864, 145] on li "[PERSON_NAME]" at bounding box center [917, 146] width 187 height 28
type input "[PERSON_NAME]"
click at [1158, 738] on span "Save changes" at bounding box center [1210, 740] width 75 height 16
type input "[PERSON_NAME]"
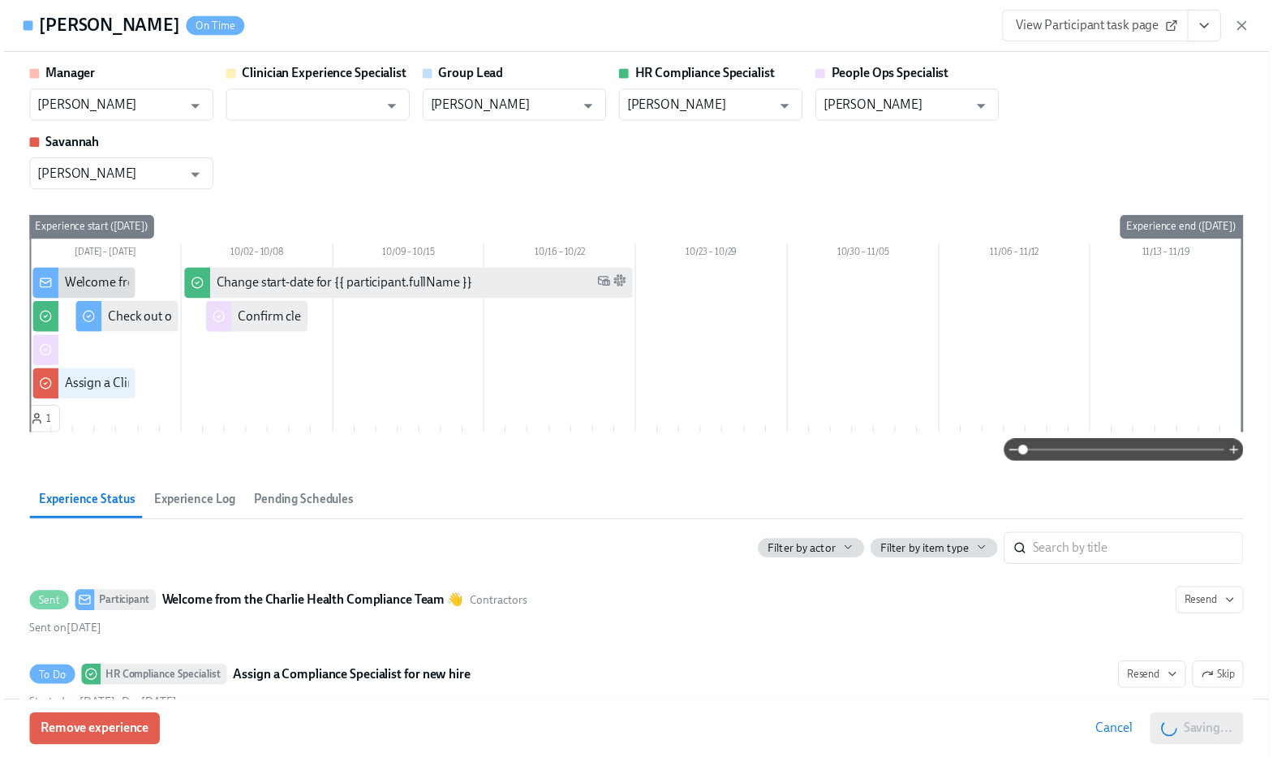
scroll to position [0, 20039]
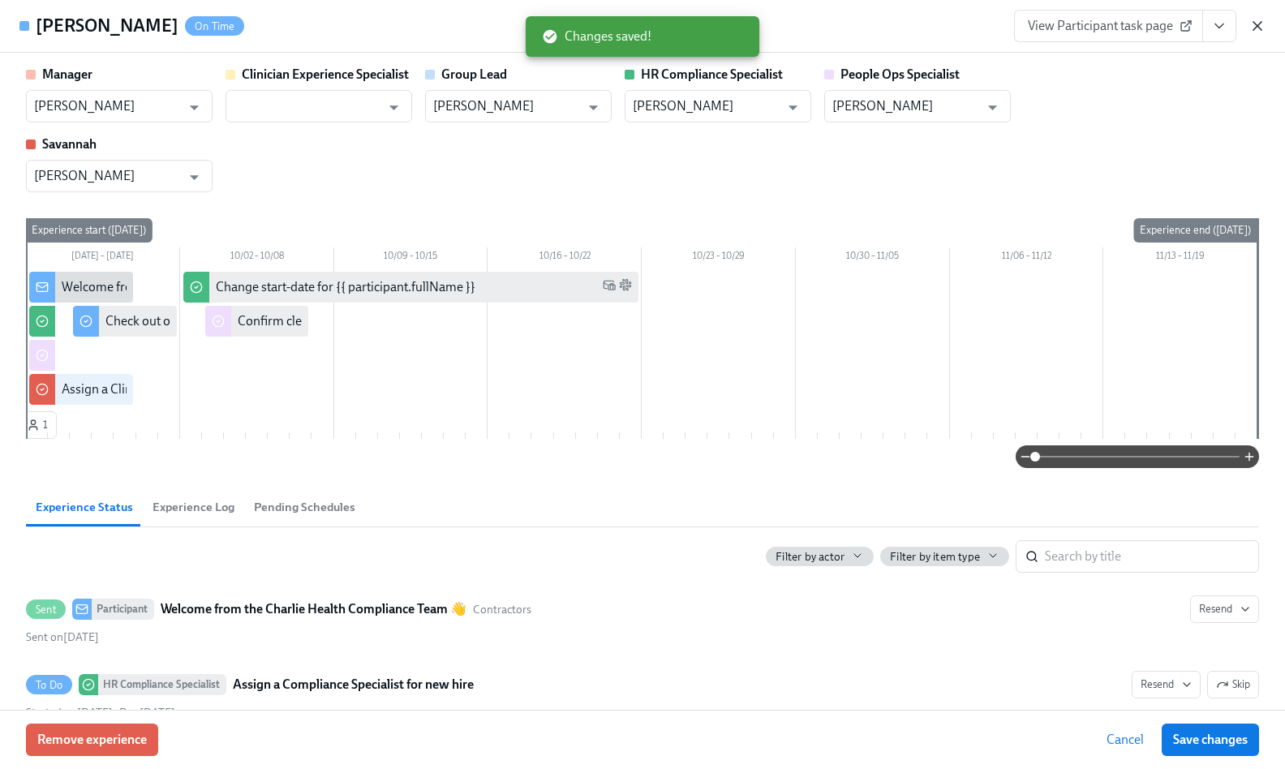
click at [1158, 28] on icon "button" at bounding box center [1257, 26] width 16 height 16
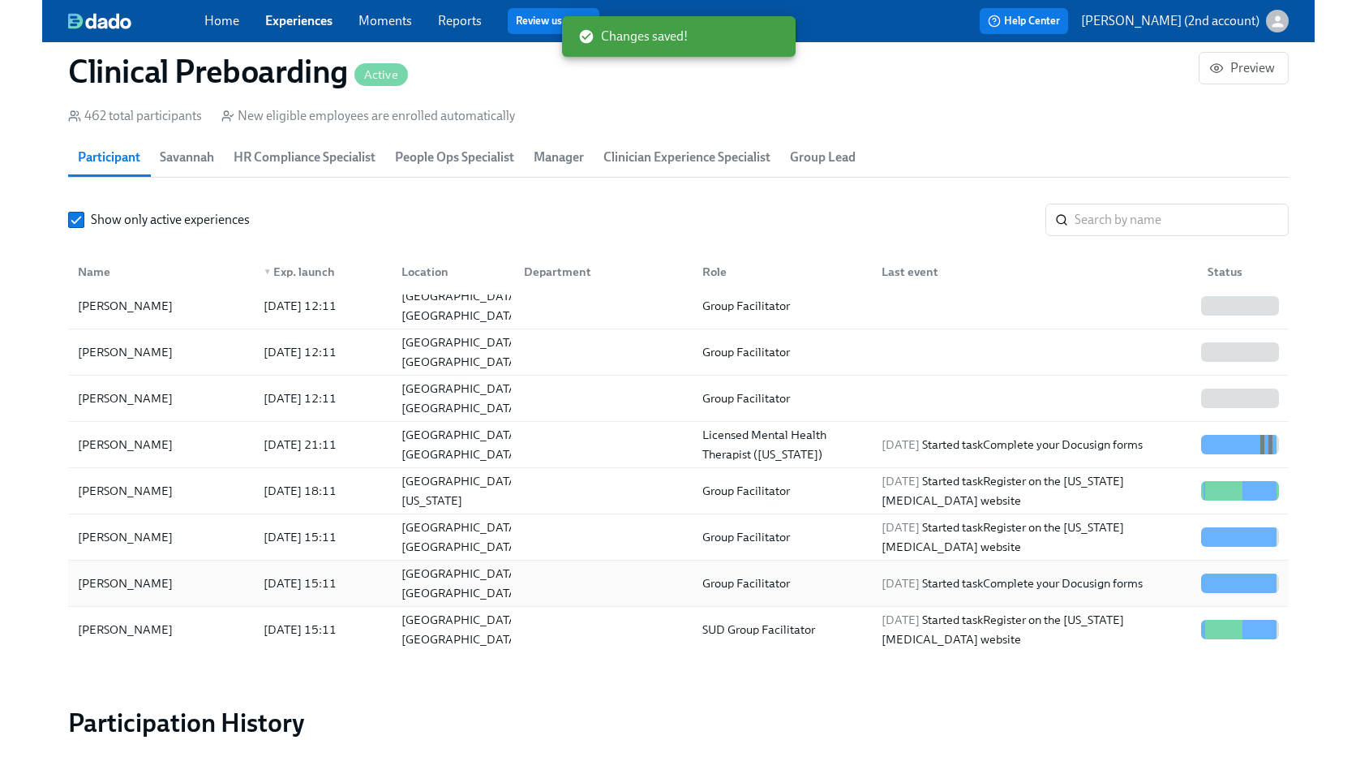
scroll to position [0, 20027]
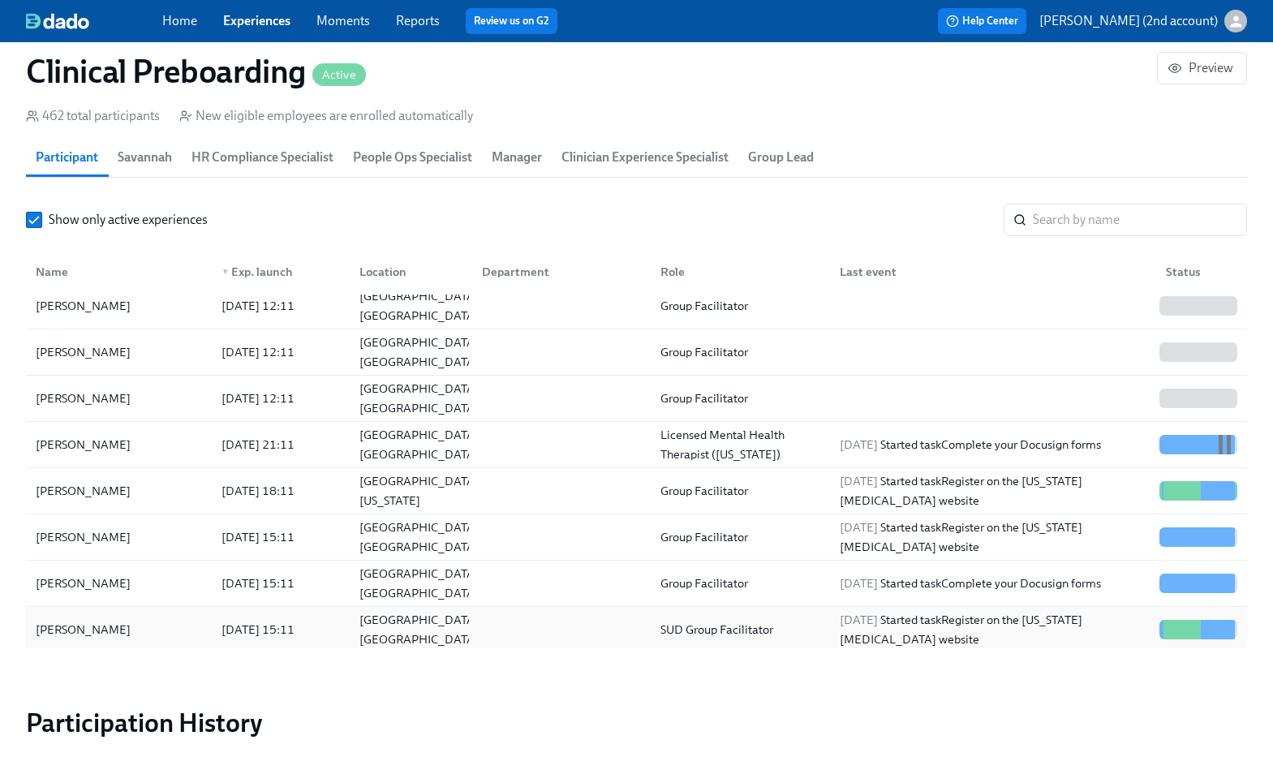
click at [301, 628] on div "[DATE] 15:11" at bounding box center [258, 629] width 86 height 19
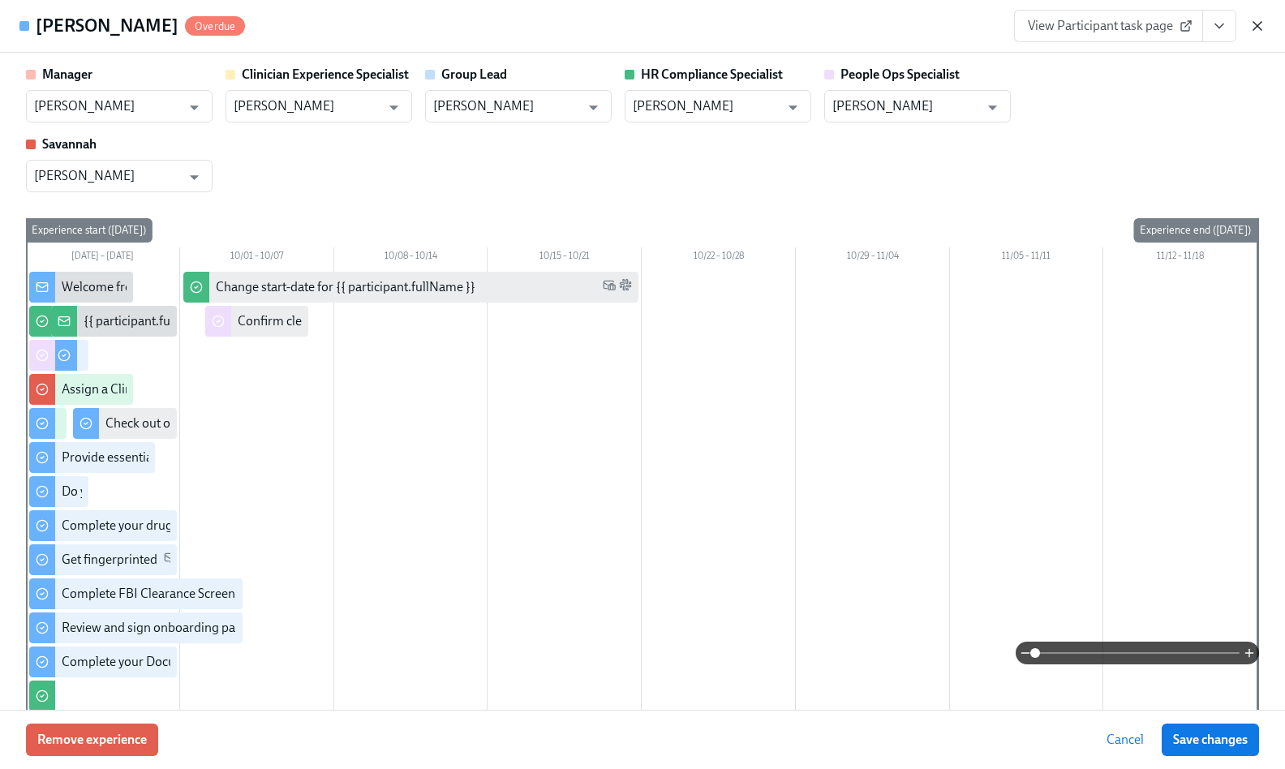
click at [1158, 29] on icon "button" at bounding box center [1257, 26] width 16 height 16
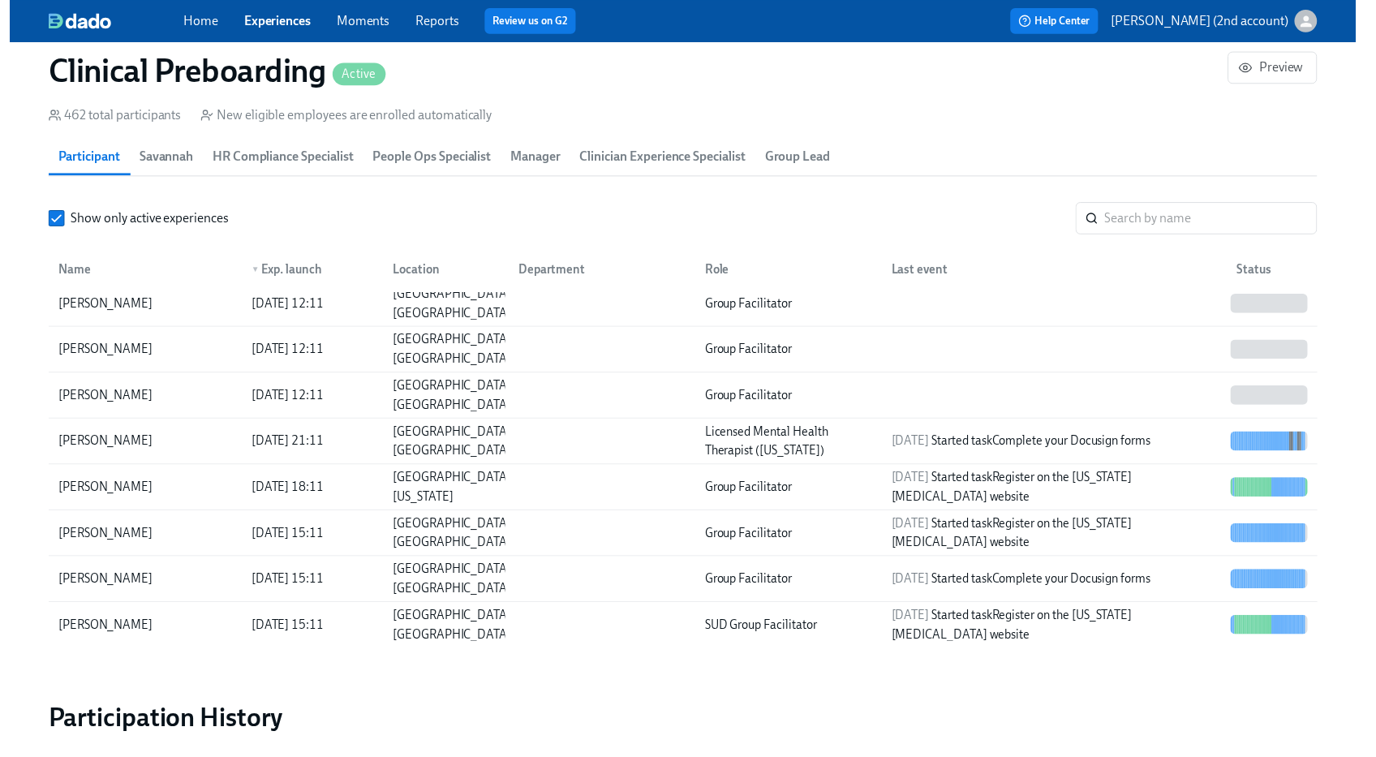
scroll to position [0, 19962]
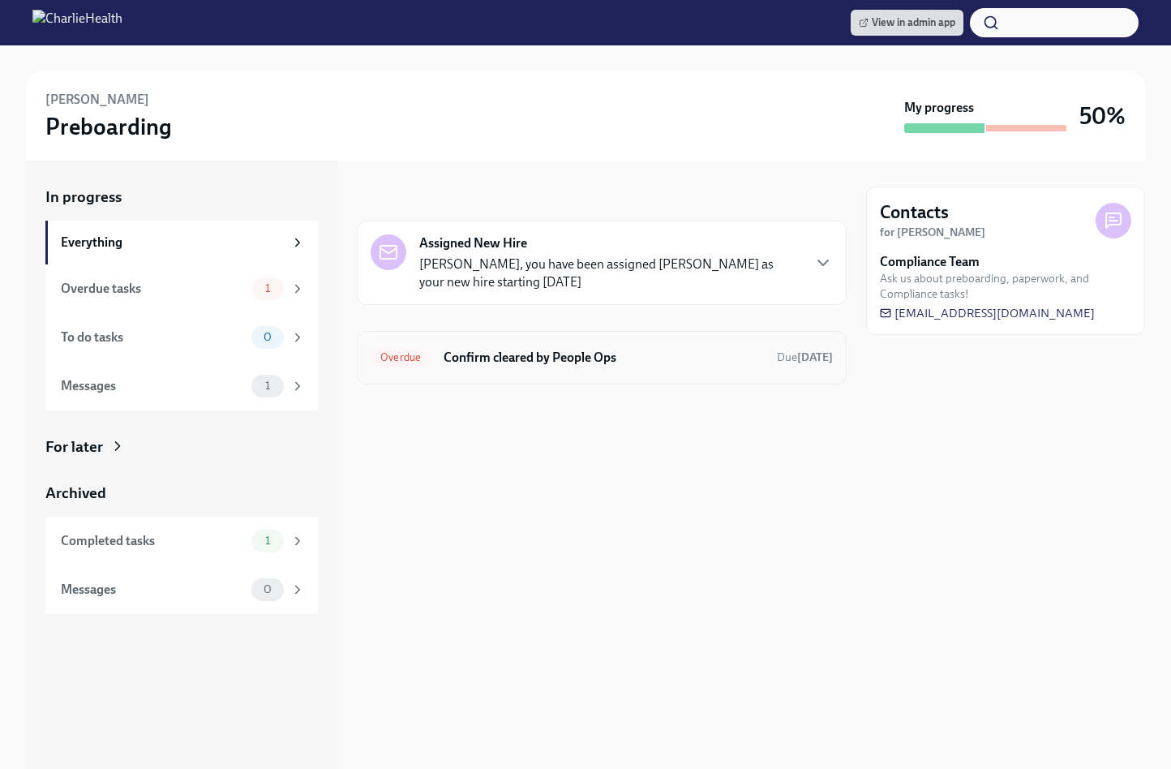
click at [702, 372] on div "Overdue Confirm cleared by People Ops Due [DATE]" at bounding box center [602, 358] width 490 height 54
click at [526, 349] on h6 "Confirm cleared by People Ops" at bounding box center [604, 358] width 320 height 18
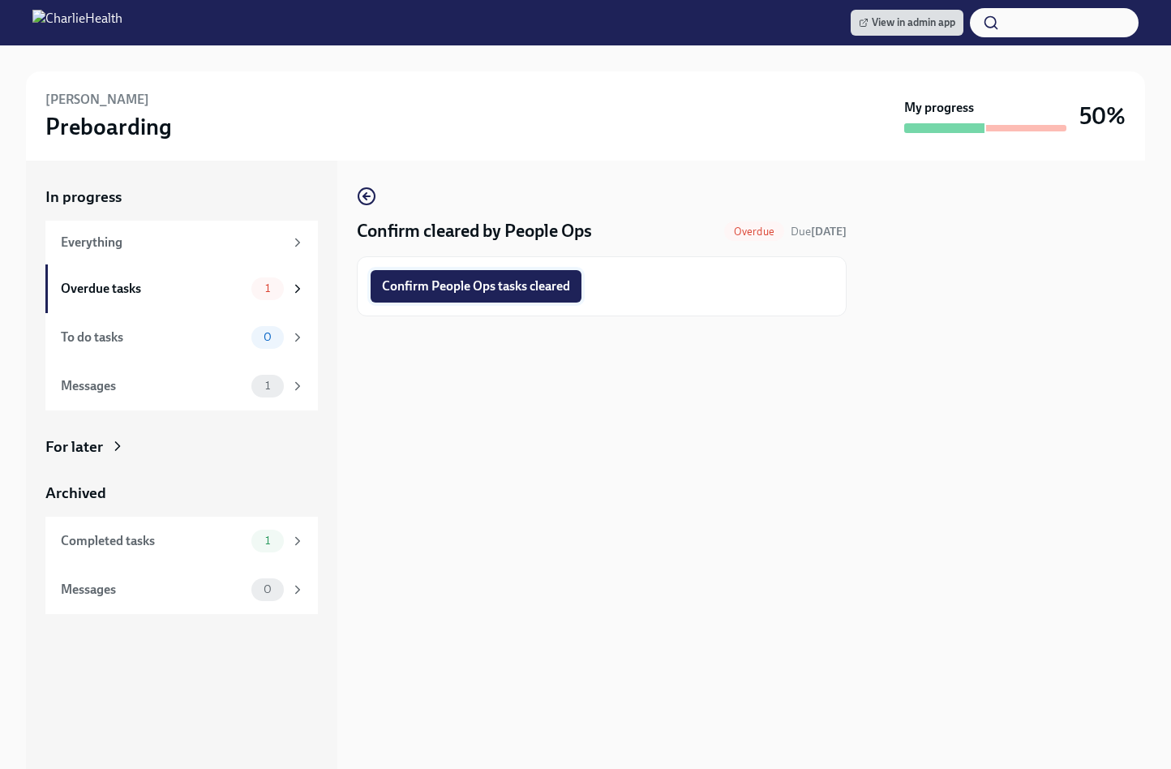
click at [495, 286] on span "Confirm People Ops tasks cleared" at bounding box center [476, 286] width 188 height 16
